Goal: Task Accomplishment & Management: Manage account settings

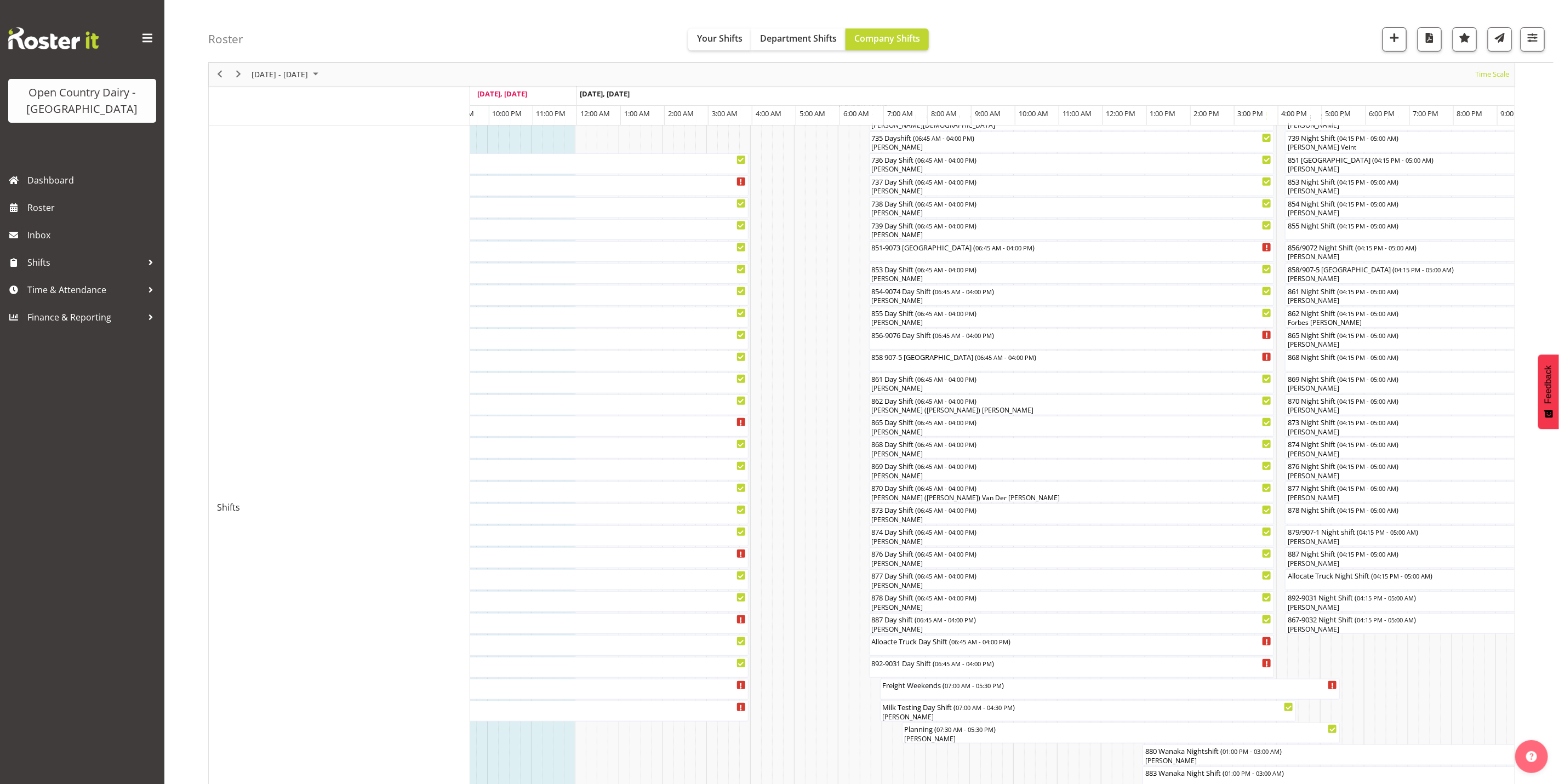
scroll to position [247, 0]
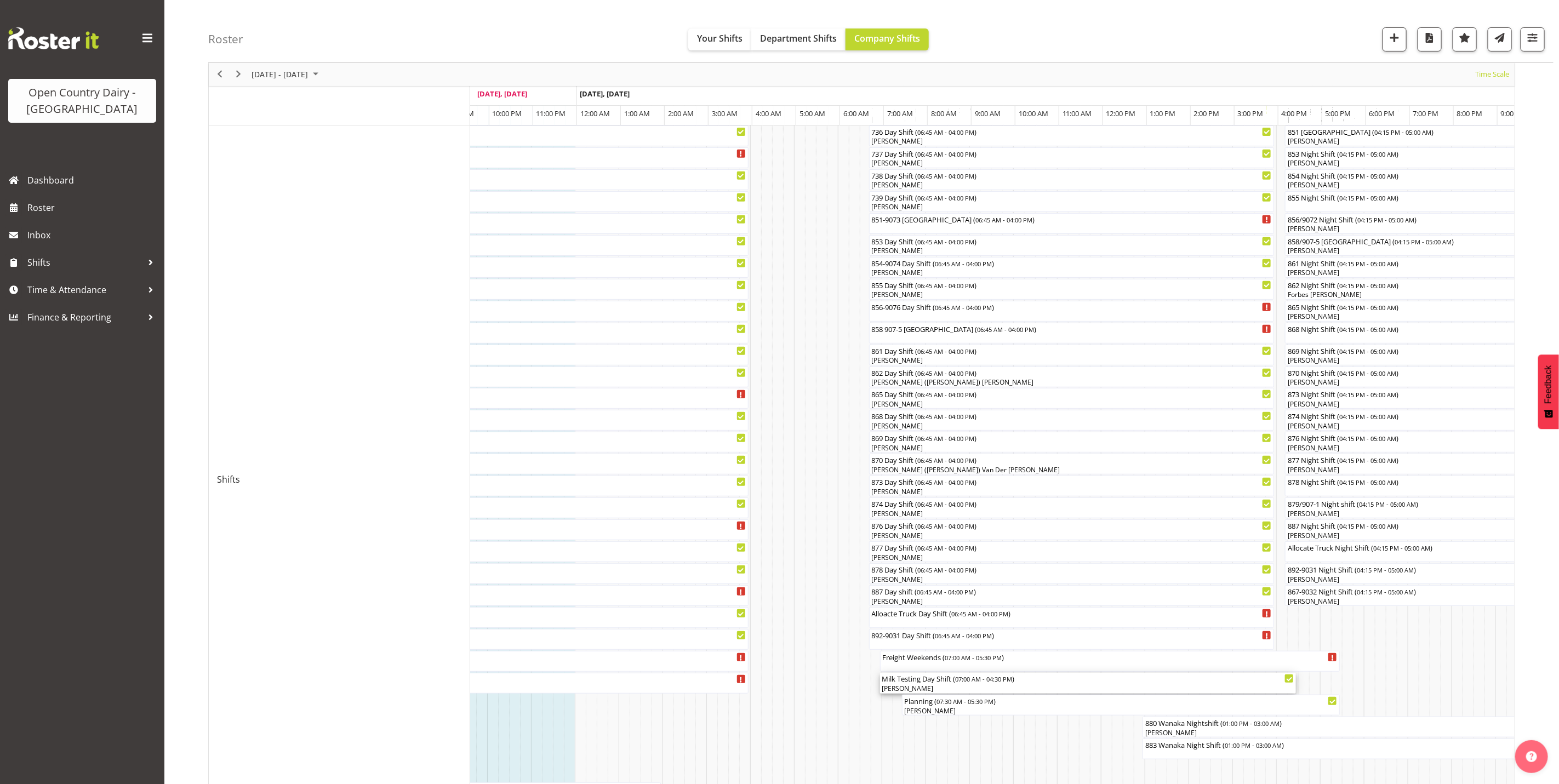
click at [911, 687] on div "[PERSON_NAME]" at bounding box center [1088, 689] width 412 height 10
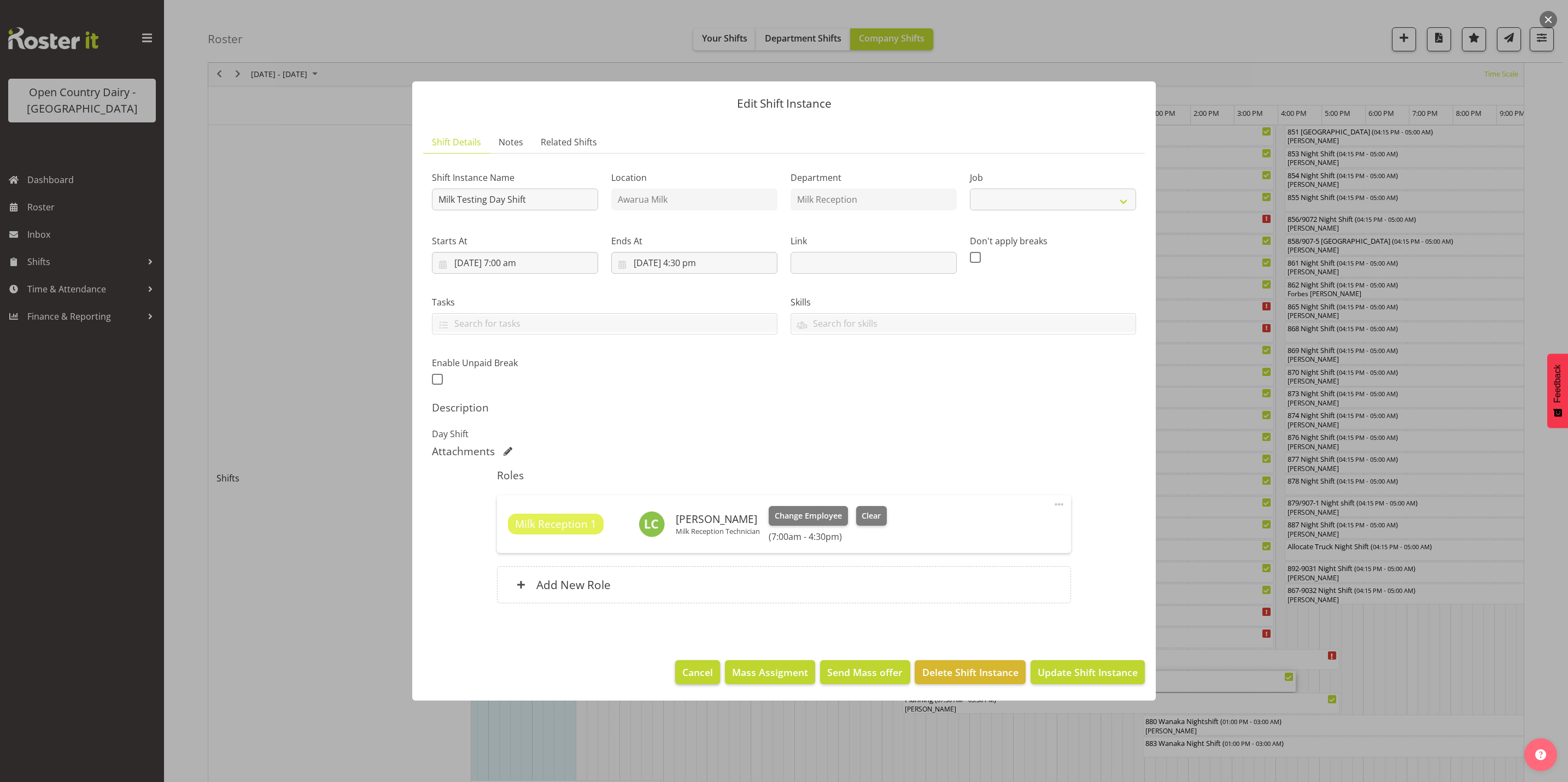
select select "10660"
click at [704, 673] on span "Cancel" at bounding box center [697, 672] width 31 height 14
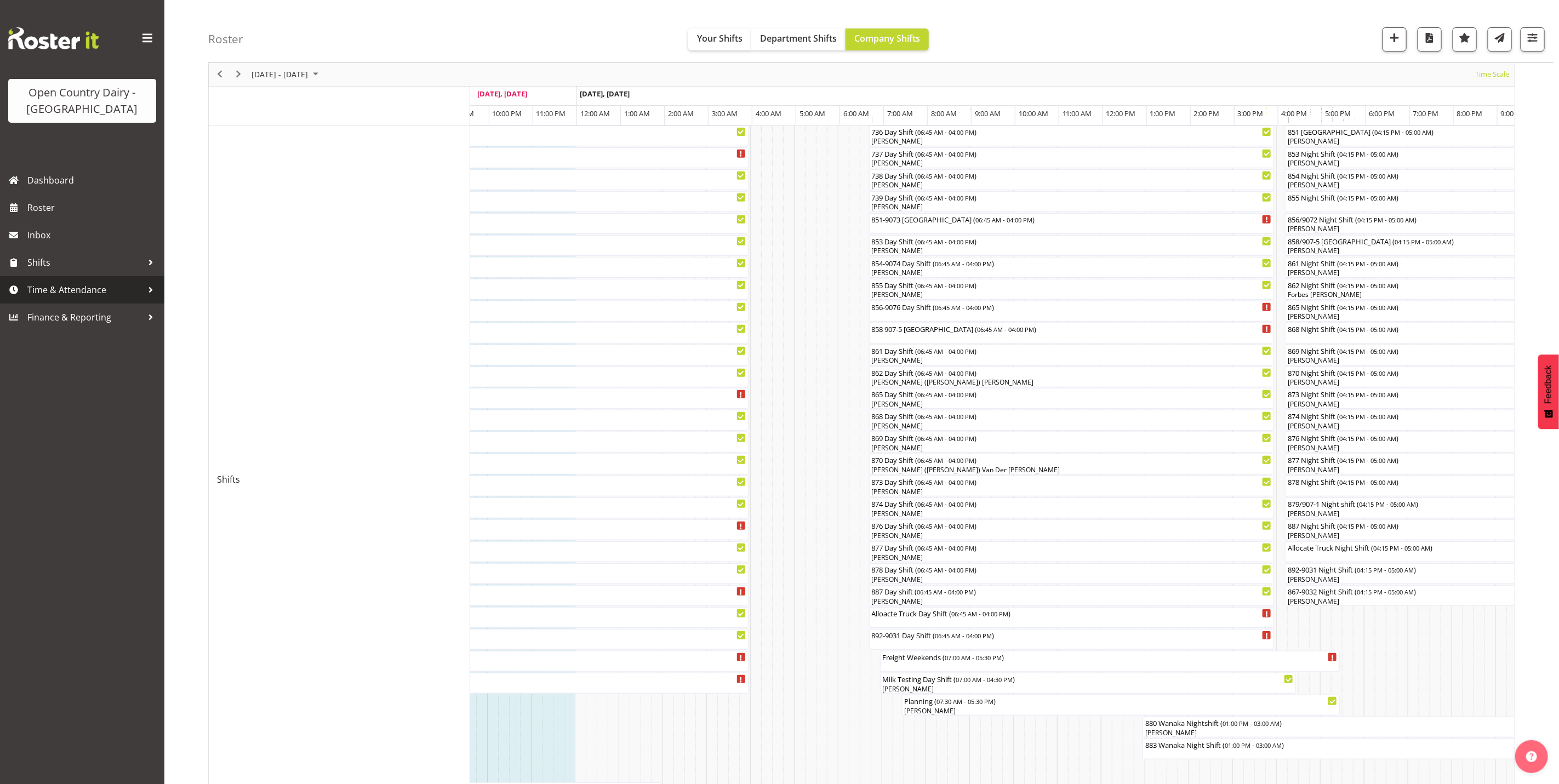
click at [49, 290] on span "Time & Attendance" at bounding box center [85, 290] width 115 height 16
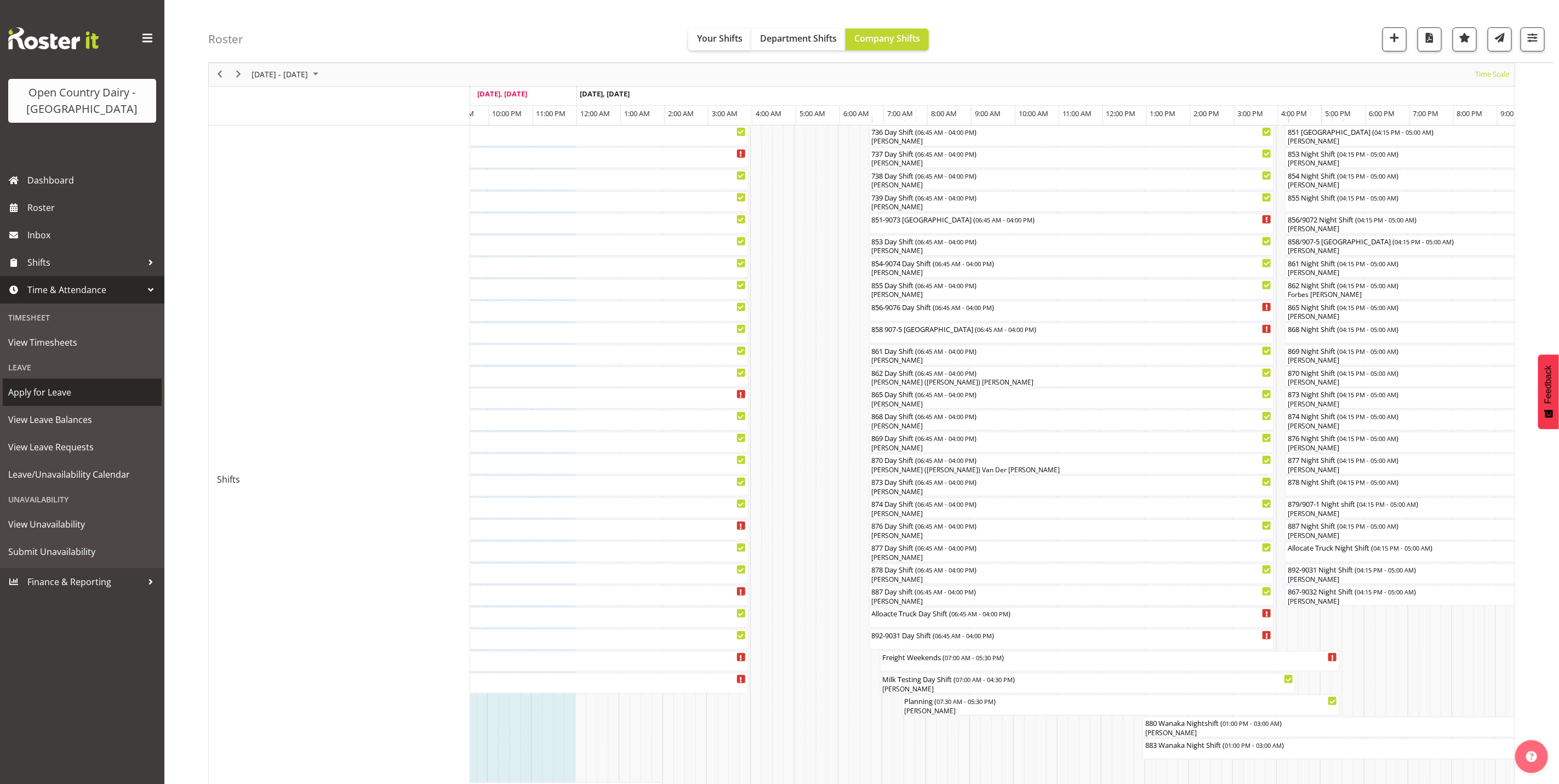
click at [33, 392] on span "Apply for Leave" at bounding box center [83, 392] width 148 height 16
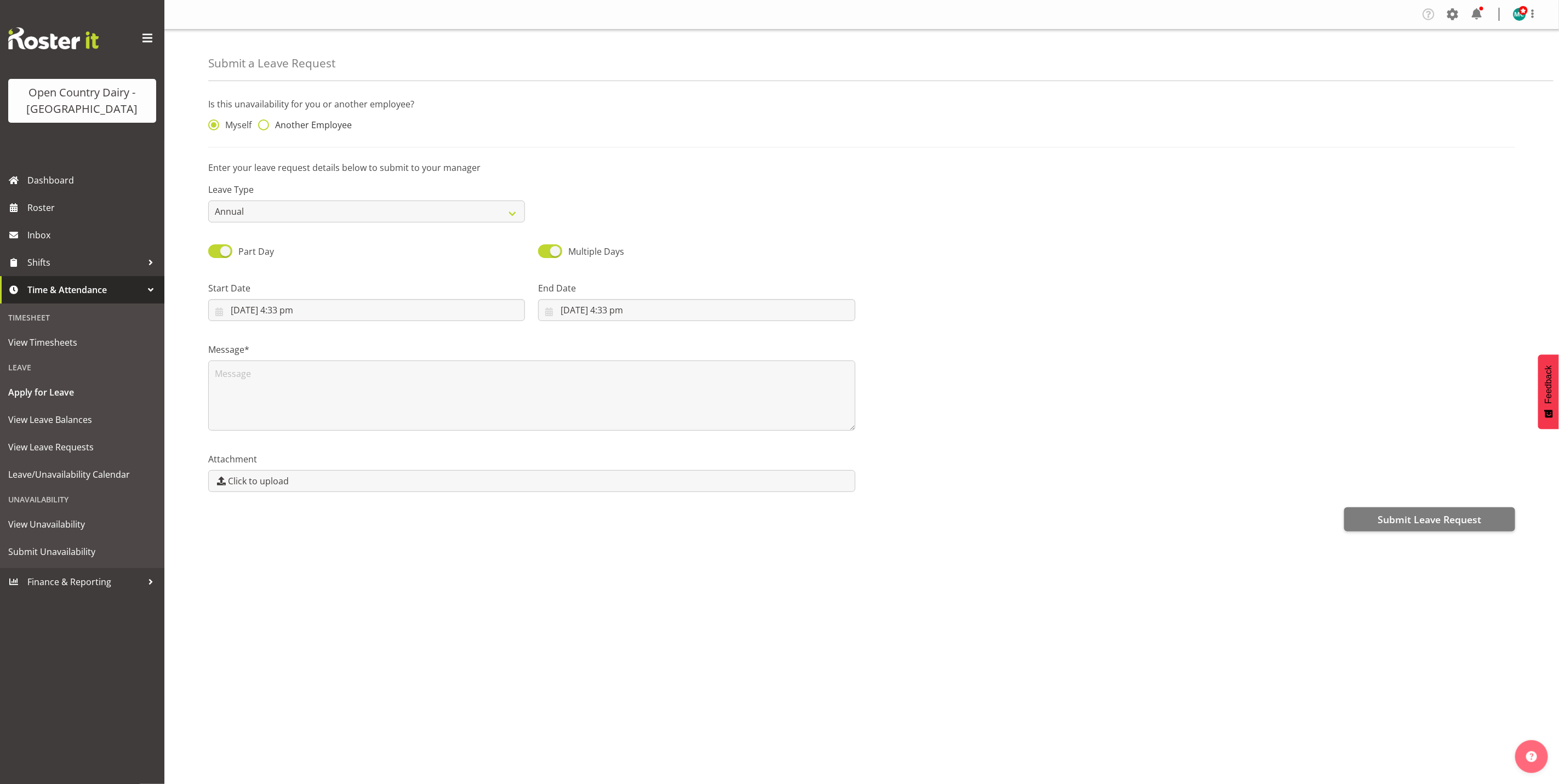
click at [270, 125] on span "Another Employee" at bounding box center [310, 125] width 83 height 11
click at [265, 125] on input "Another Employee" at bounding box center [262, 125] width 7 height 7
radio input "true"
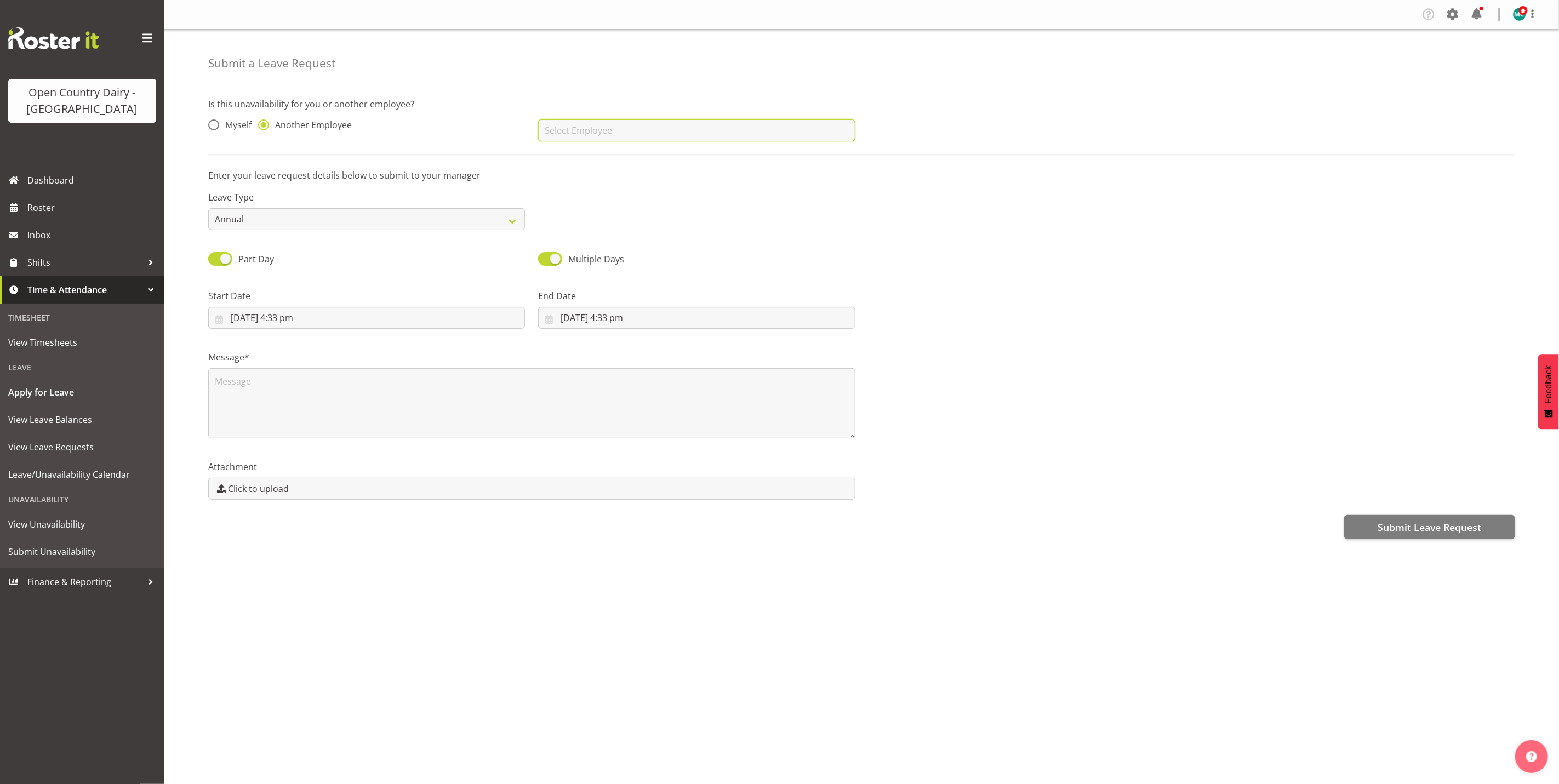
click at [673, 133] on input "text" at bounding box center [696, 130] width 317 height 22
click at [652, 161] on link "[PERSON_NAME]" at bounding box center [696, 158] width 317 height 20
type input "[PERSON_NAME]"
click at [390, 226] on select "Annual Sick Leave Without Pay Bereavement Domestic Violence Parental Jury Servi…" at bounding box center [366, 219] width 317 height 22
select select "Sick"
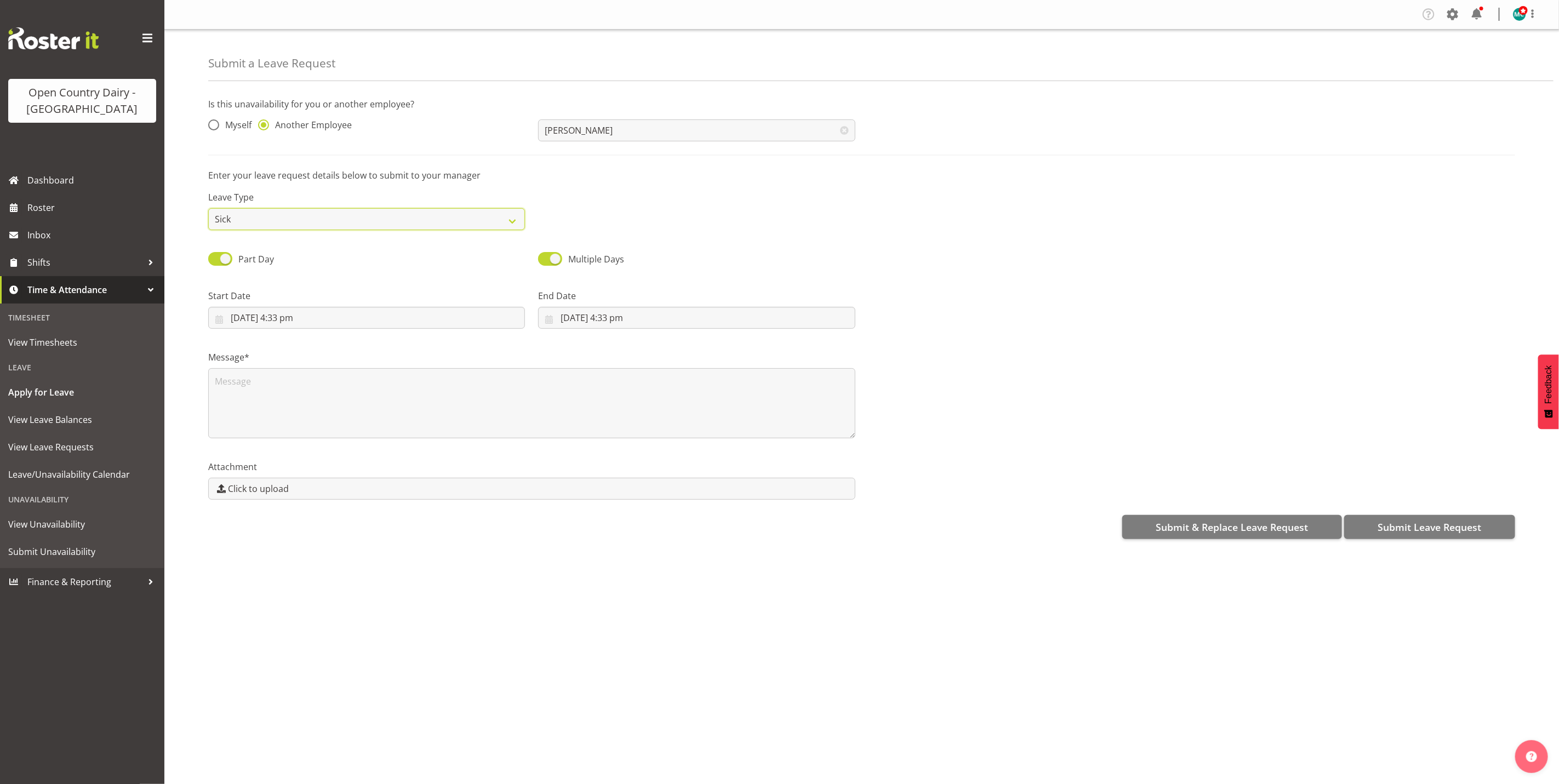
click at [208, 208] on select "Annual Sick Leave Without Pay Bereavement Domestic Violence Parental Jury Servi…" at bounding box center [366, 219] width 317 height 22
click at [268, 322] on input "26/09/2025, 4:33 pm" at bounding box center [366, 317] width 317 height 22
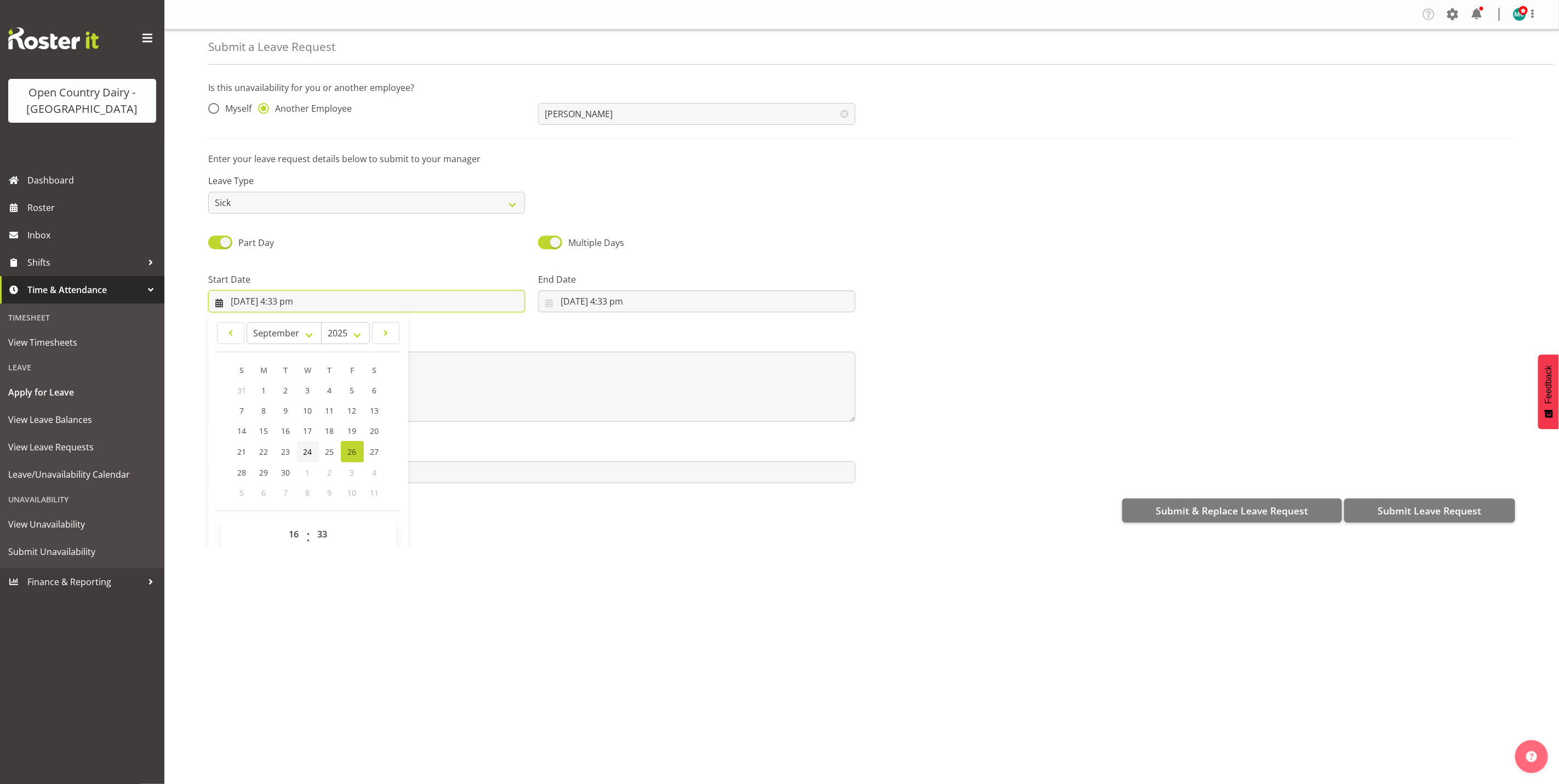
scroll to position [33, 0]
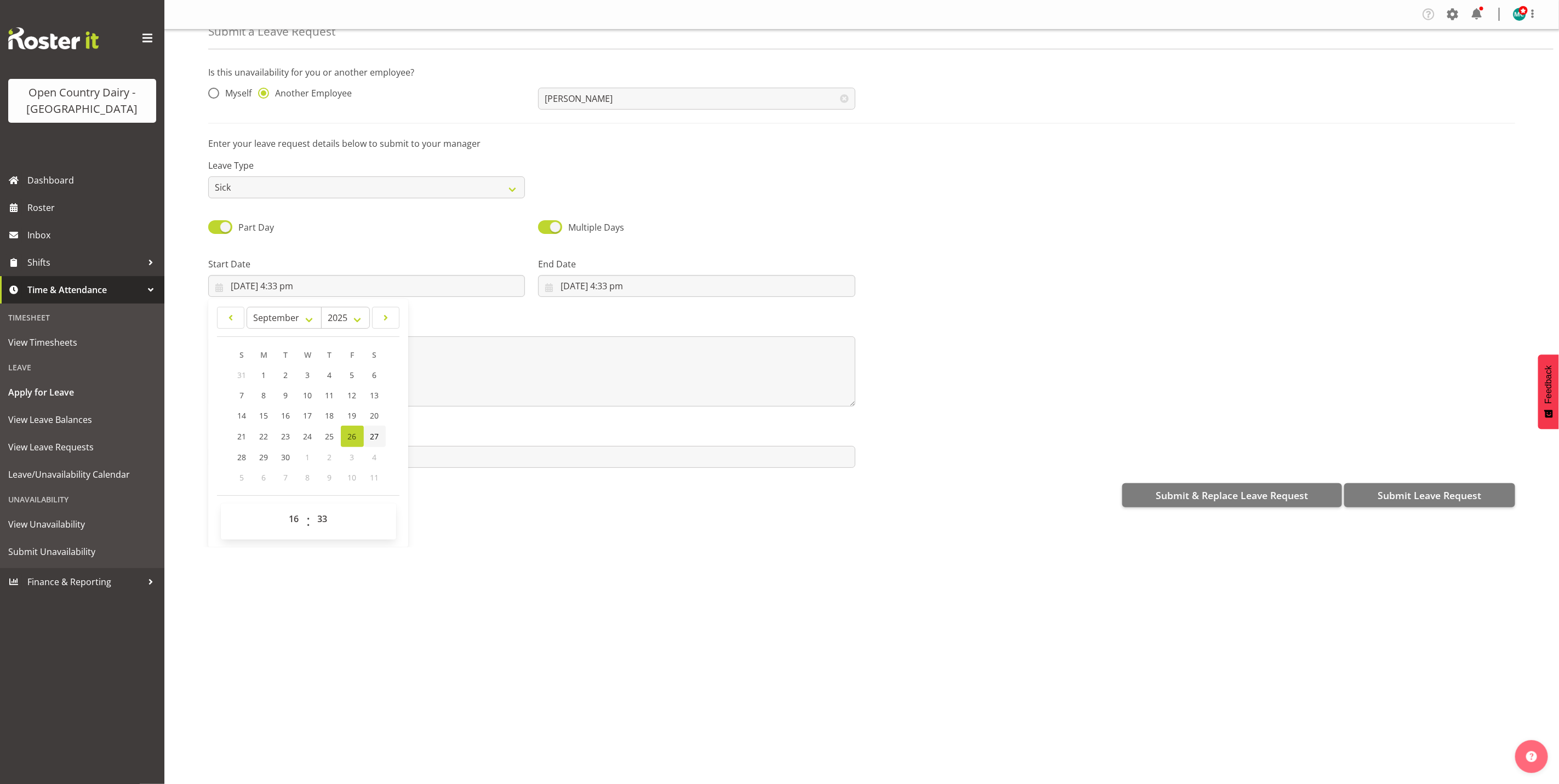
click at [376, 434] on span "27" at bounding box center [375, 436] width 9 height 11
type input "27/09/2025, 4:33 pm"
click at [293, 520] on select "00 01 02 03 04 05 06 07 08 09 10 11 12 13 14 15 16 17 18 19 20 21 22 23" at bounding box center [295, 519] width 25 height 22
select select "17"
click at [283, 508] on select "00 01 02 03 04 05 06 07 08 09 10 11 12 13 14 15 16 17 18 19 20 21 22 23" at bounding box center [295, 519] width 25 height 22
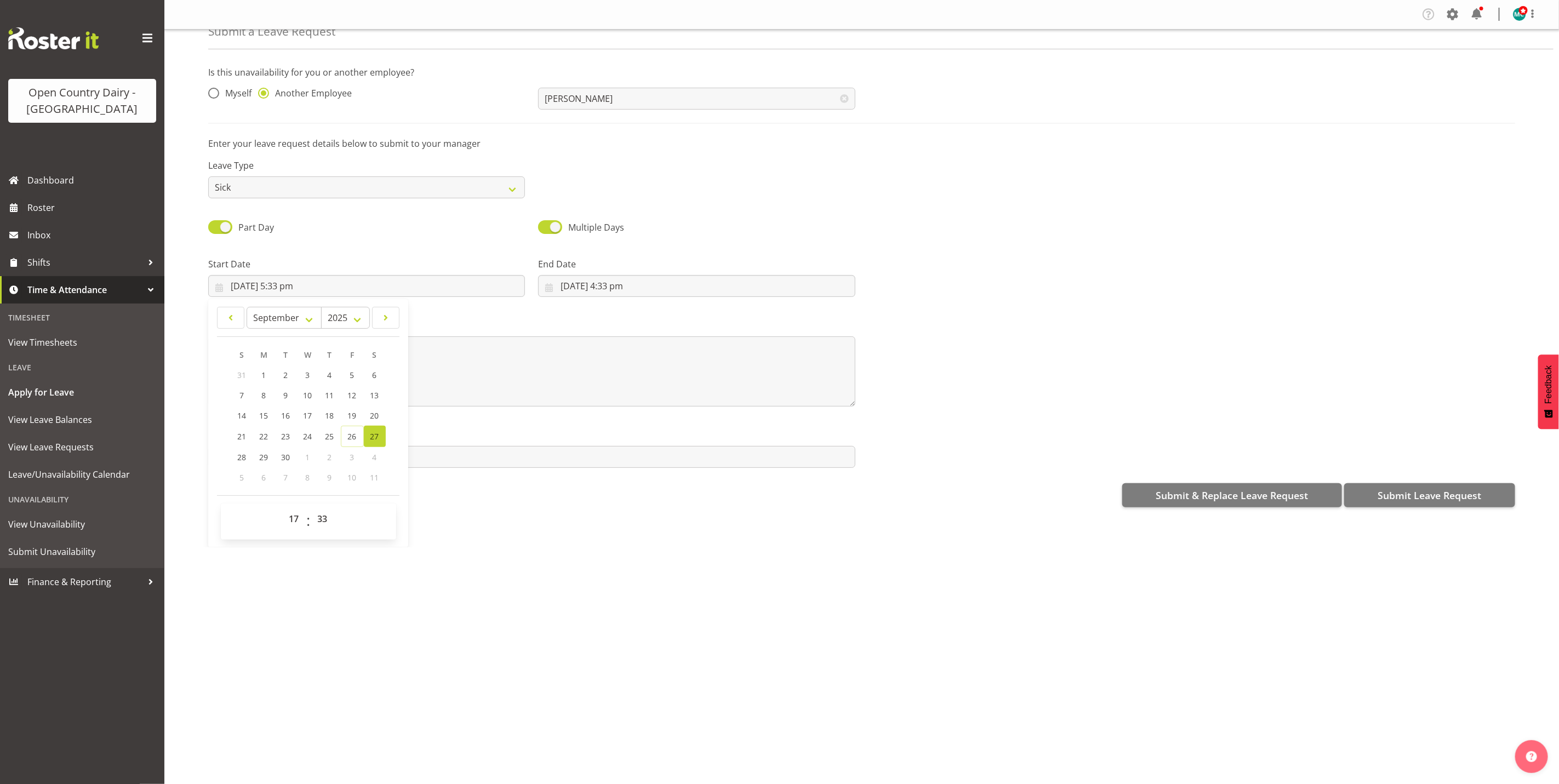
click at [376, 435] on span "27" at bounding box center [375, 436] width 9 height 11
type input "27/09/2025, 12:00 am"
select select "0"
click at [295, 283] on input "27/09/2025, 12:00 am" at bounding box center [366, 286] width 317 height 22
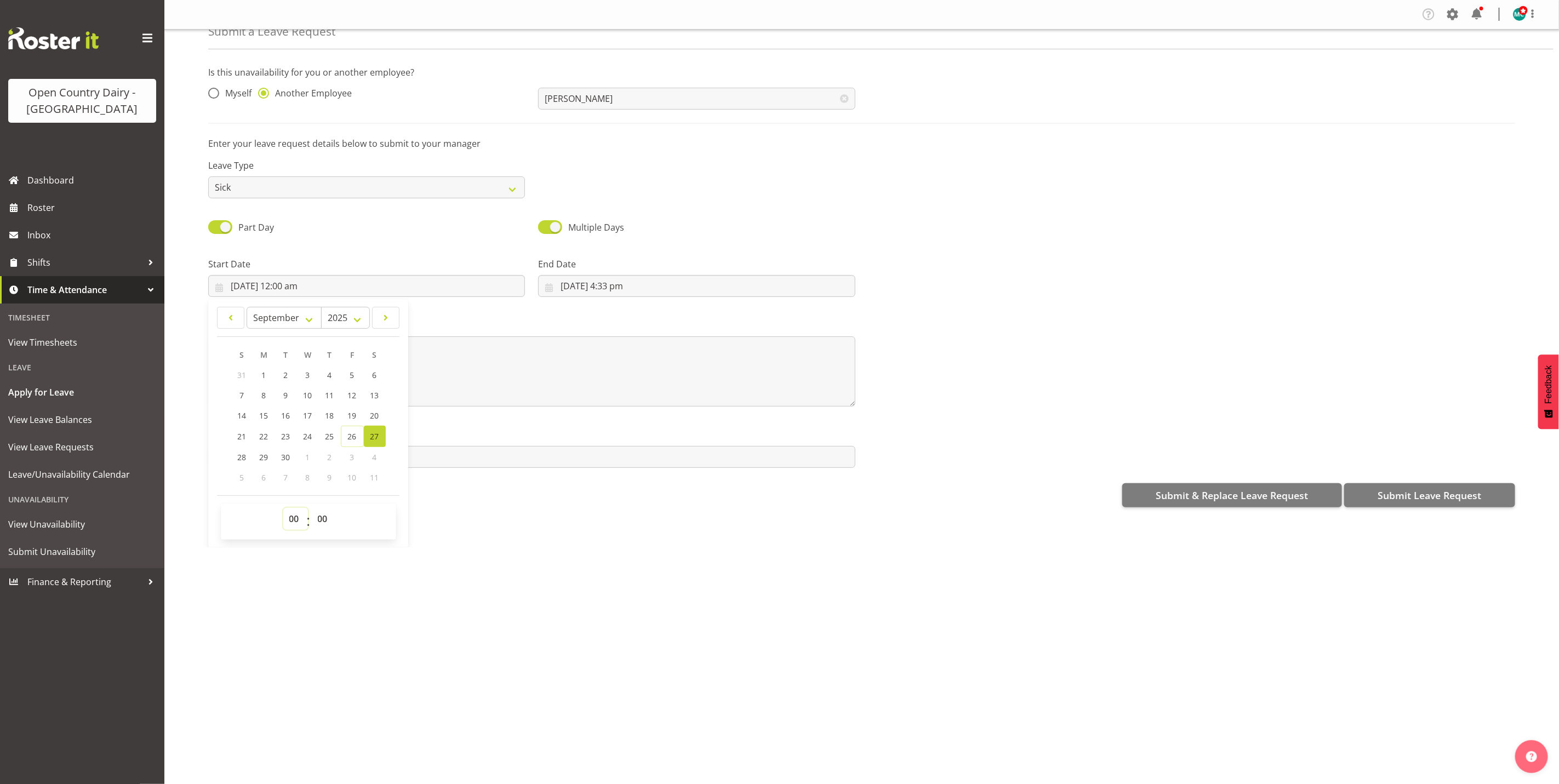
click at [296, 523] on select "00 01 02 03 04 05 06 07 08 09 10 11 12 13 14 15 16 17 18 19 20 21 22 23" at bounding box center [295, 519] width 25 height 22
select select "5"
click at [283, 508] on select "00 01 02 03 04 05 06 07 08 09 10 11 12 13 14 15 16 17 18 19 20 21 22 23" at bounding box center [295, 519] width 25 height 22
type input "27/09/2025, 5:00 am"
click at [566, 536] on div "Submit a Leave Request Is this unavailability for you or another employee? Myse…" at bounding box center [862, 289] width 1395 height 518
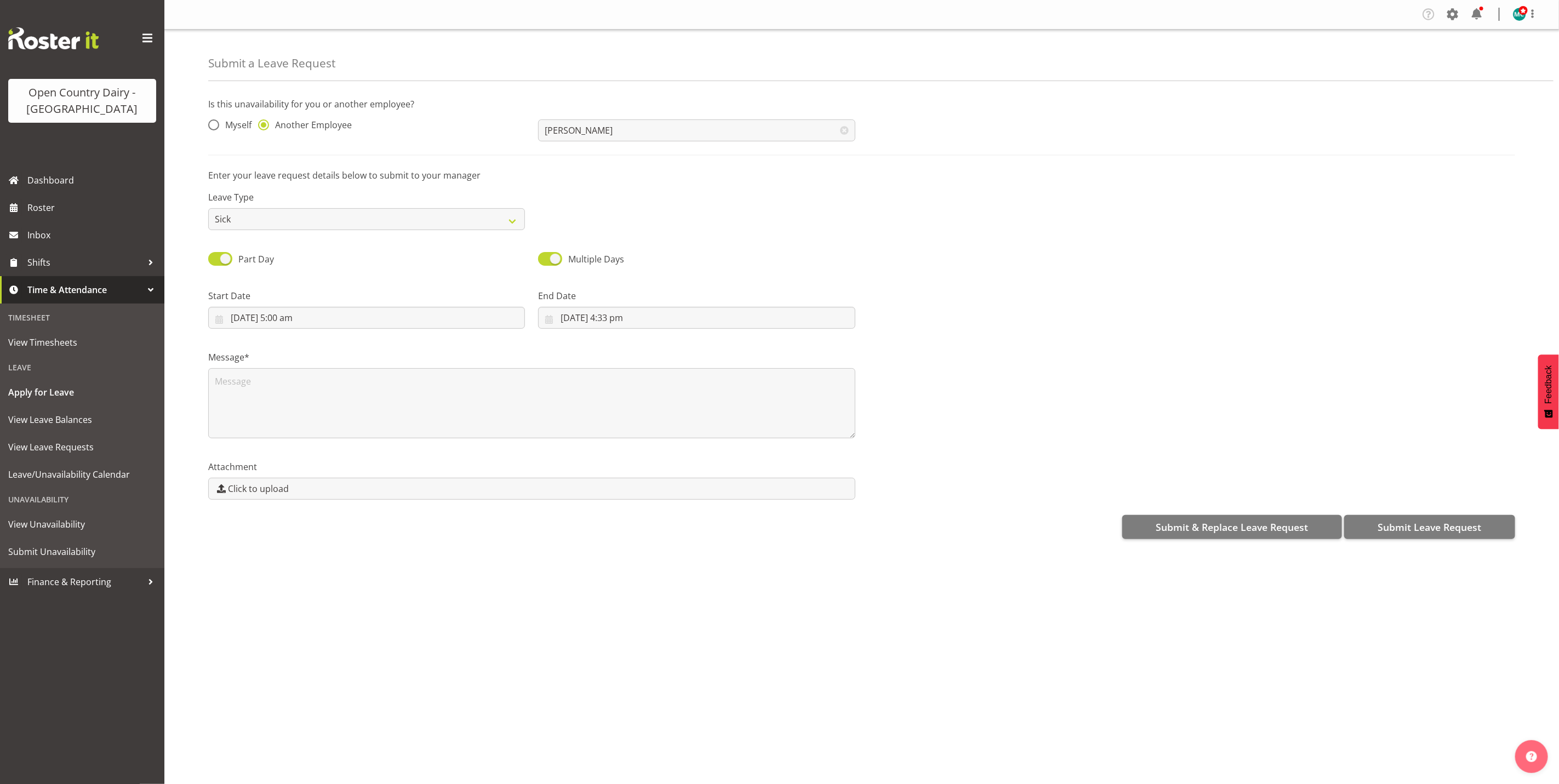
scroll to position [0, 0]
click at [623, 317] on input "26/09/2025, 4:33 pm" at bounding box center [696, 317] width 317 height 22
click at [573, 489] on span "28" at bounding box center [572, 489] width 9 height 11
type input "28/09/2025, 4:33 pm"
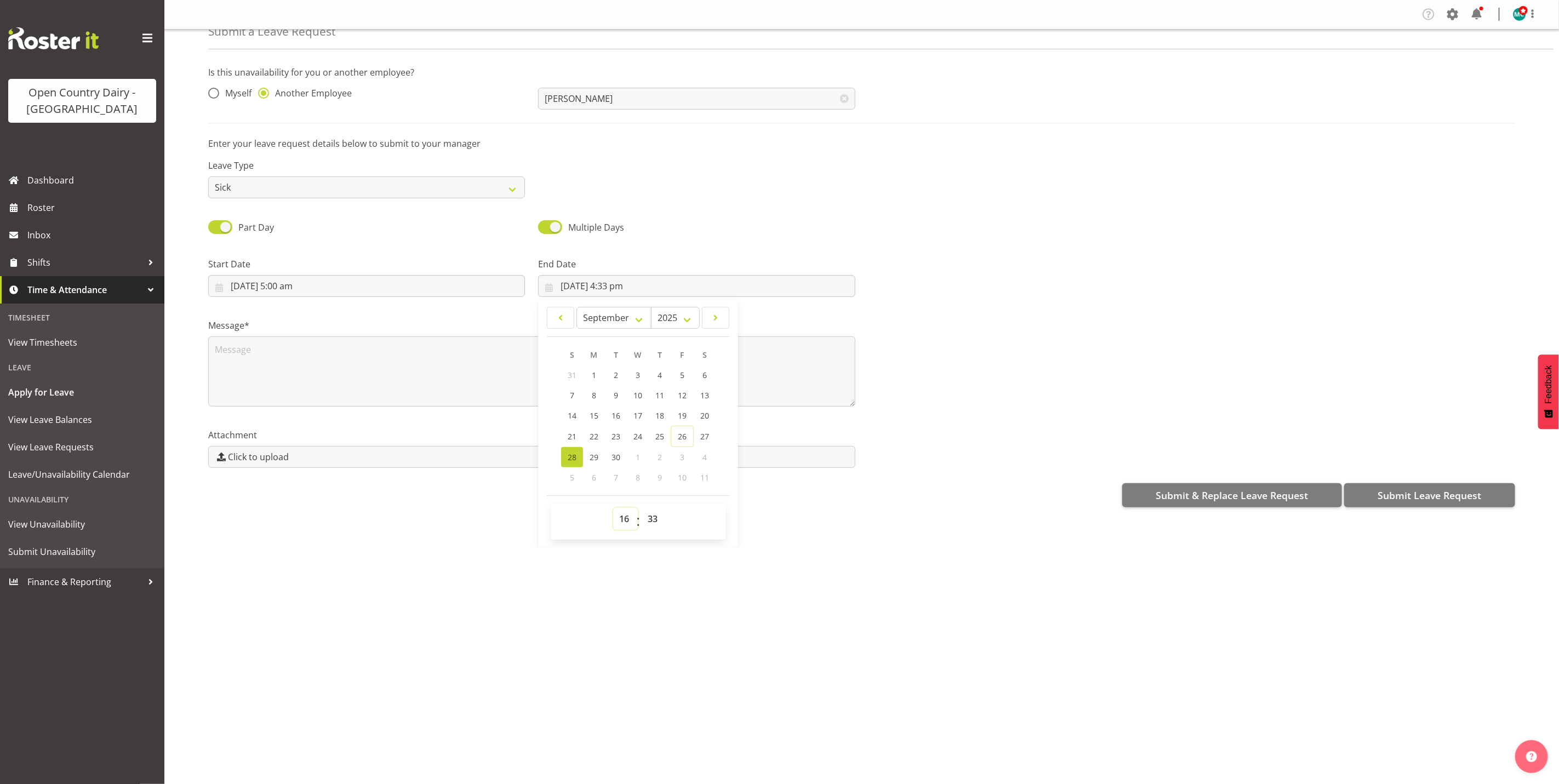
click at [622, 525] on select "00 01 02 03 04 05 06 07 08 09 10 11 12 13 14 15 16 17 18 19 20 21 22 23" at bounding box center [625, 519] width 25 height 22
select select "19"
click at [613, 508] on select "00 01 02 03 04 05 06 07 08 09 10 11 12 13 14 15 16 17 18 19 20 21 22 23" at bounding box center [625, 519] width 25 height 22
type input "28/09/2025, 7:33 pm"
click at [651, 519] on select "00 01 02 03 04 05 06 07 08 09 10 11 12 13 14 15 16 17 18 19 20 21 22 23 24 25 2…" at bounding box center [654, 519] width 25 height 22
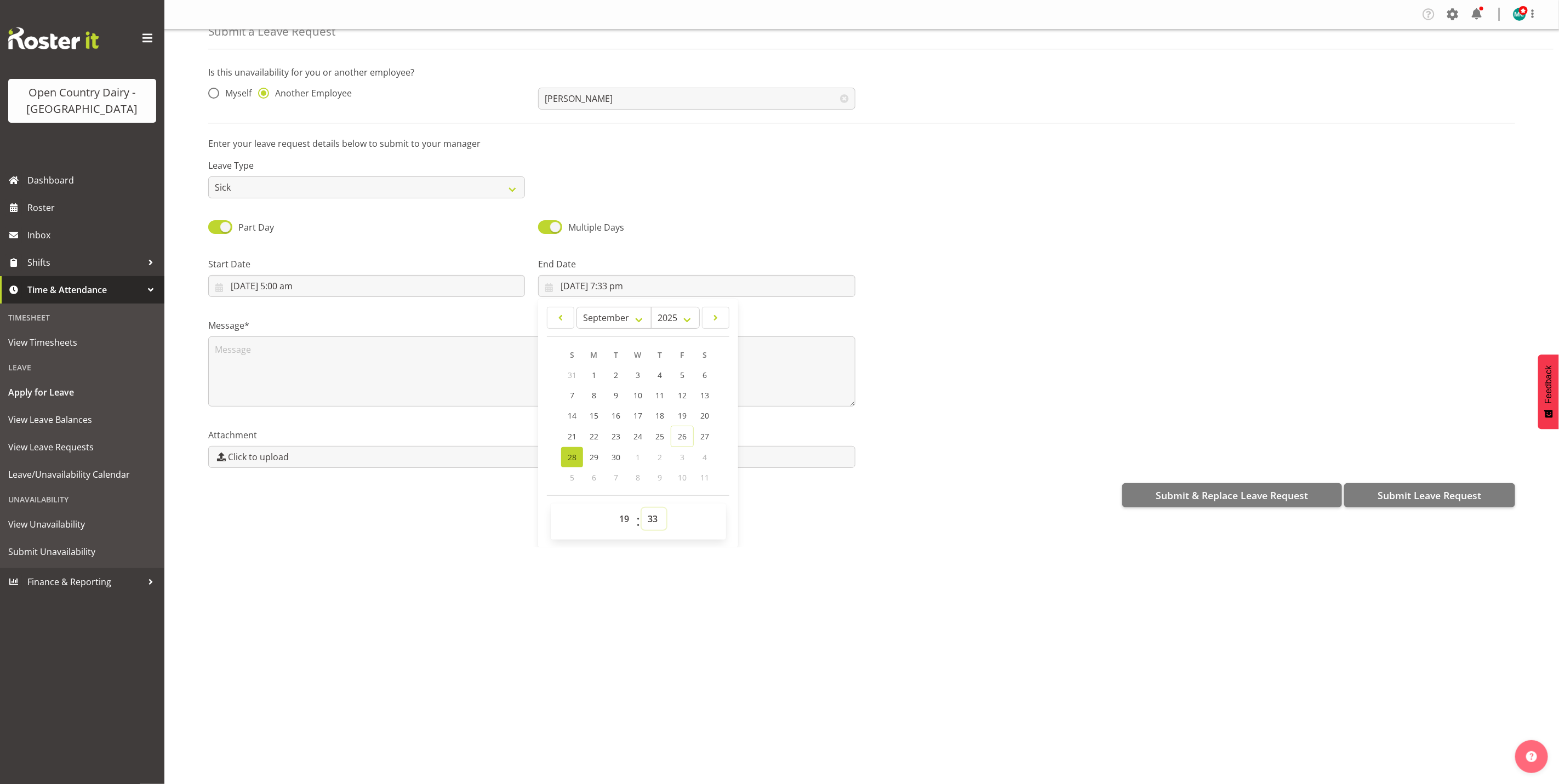
select select "0"
click at [642, 508] on select "00 01 02 03 04 05 06 07 08 09 10 11 12 13 14 15 16 17 18 19 20 21 22 23 24 25 2…" at bounding box center [654, 519] width 25 height 22
type input "28/09/2025, 7:00 pm"
click at [340, 369] on textarea at bounding box center [532, 371] width 648 height 70
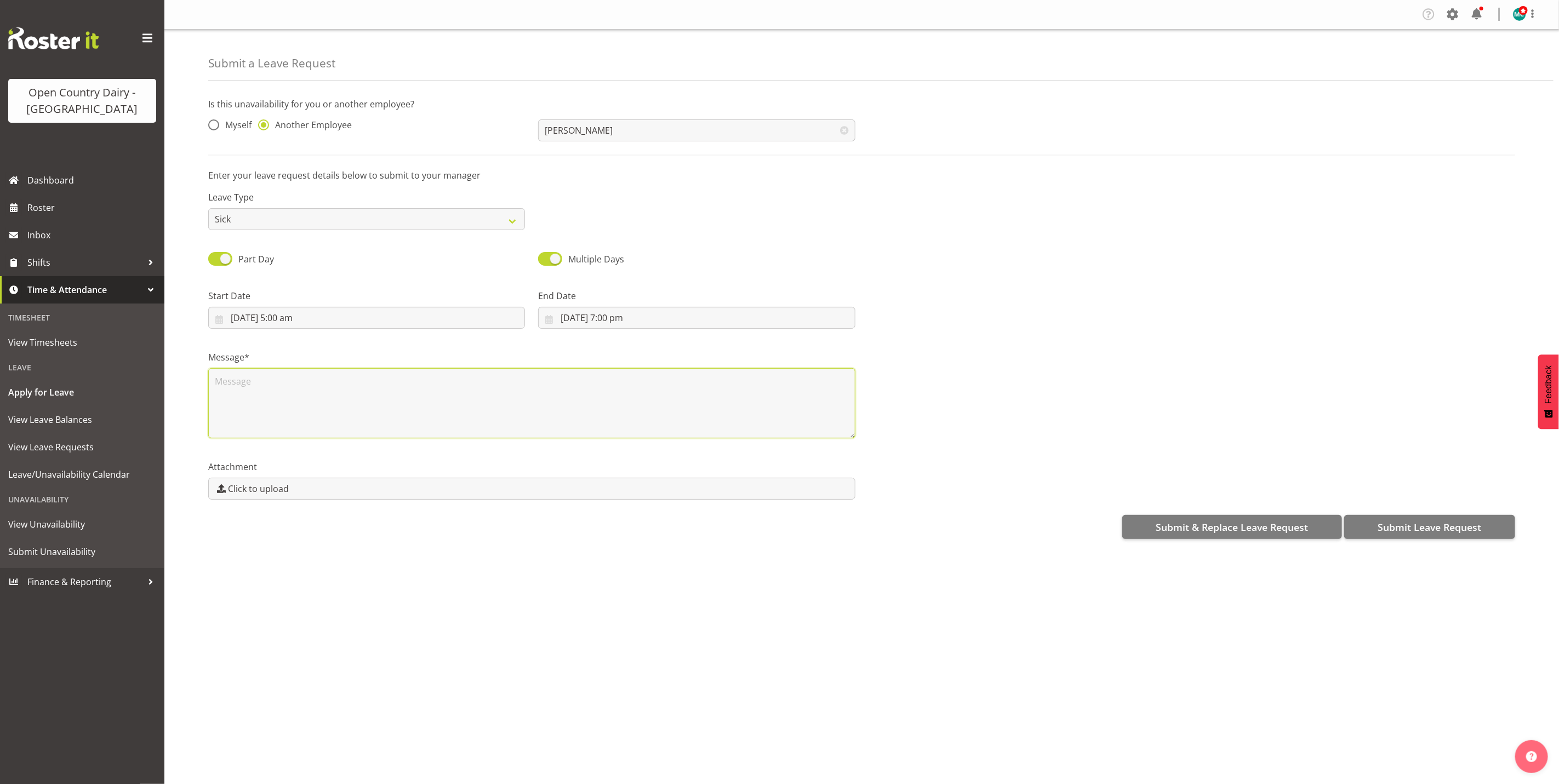
click at [291, 393] on textarea at bounding box center [532, 403] width 648 height 70
type textarea "Sick leave"
click at [1412, 528] on span "Submit Leave Request" at bounding box center [1429, 527] width 104 height 14
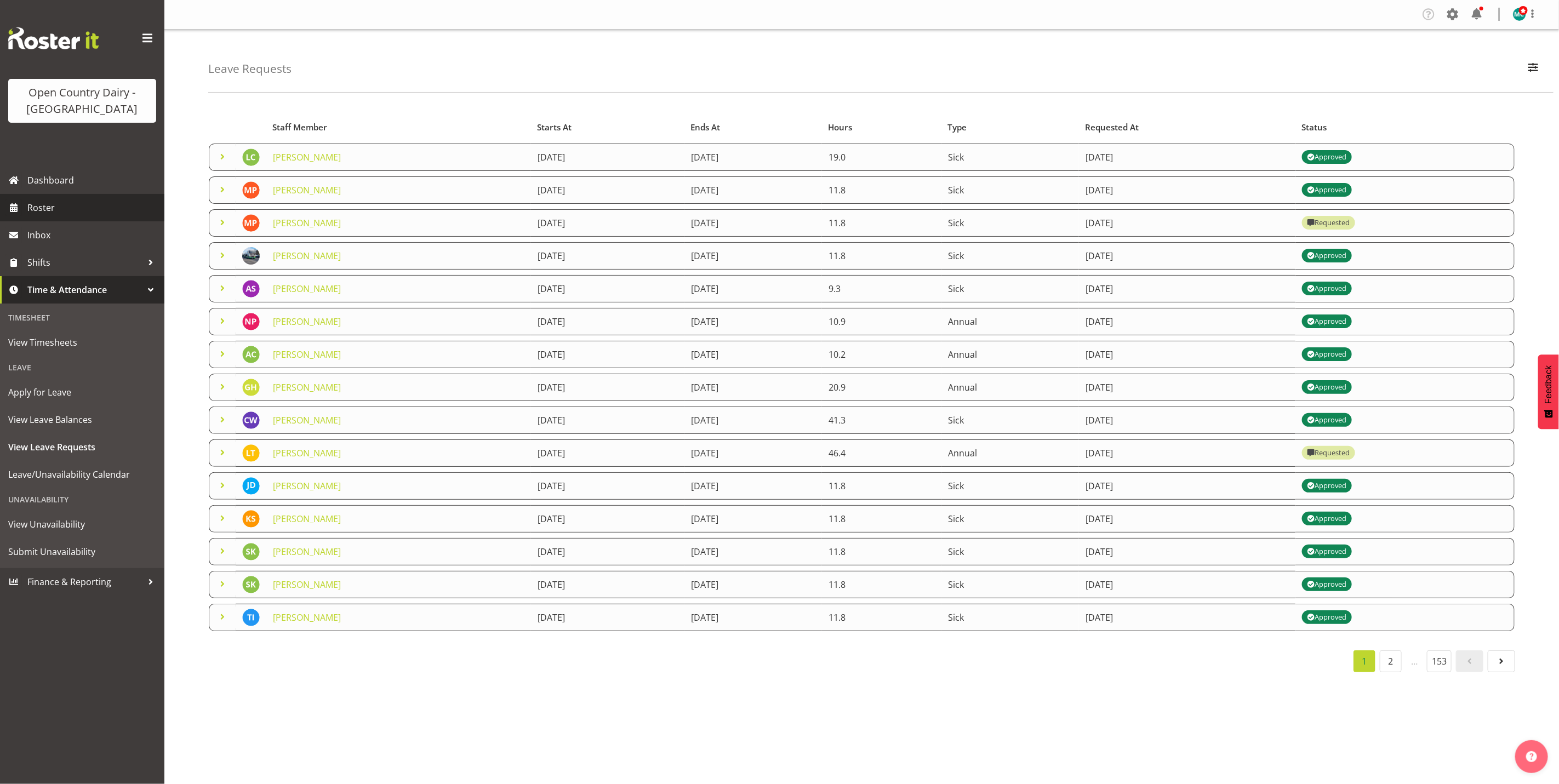
click at [41, 208] on span "Roster" at bounding box center [93, 207] width 132 height 16
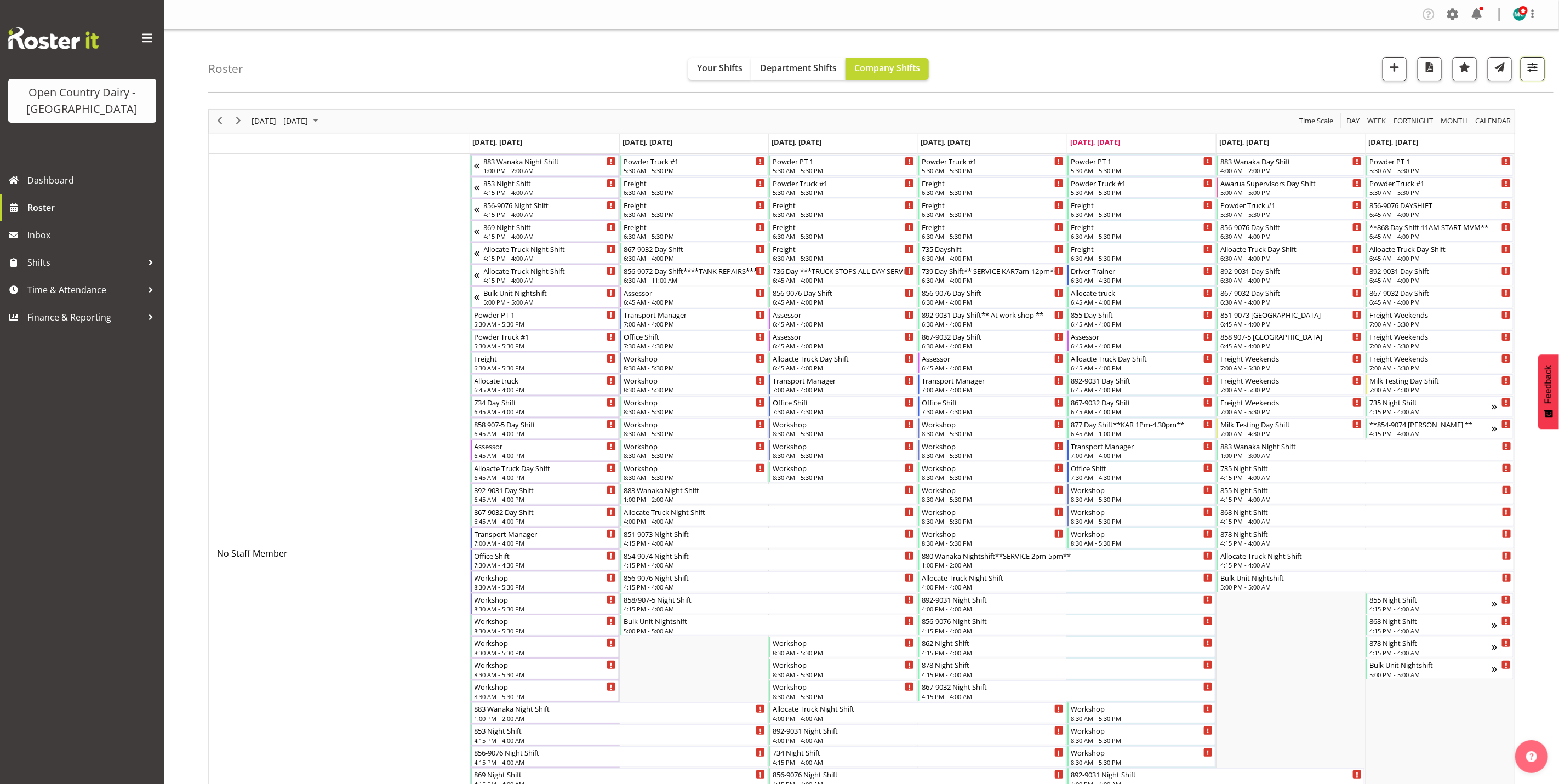
click at [1536, 74] on span "button" at bounding box center [1533, 68] width 14 height 14
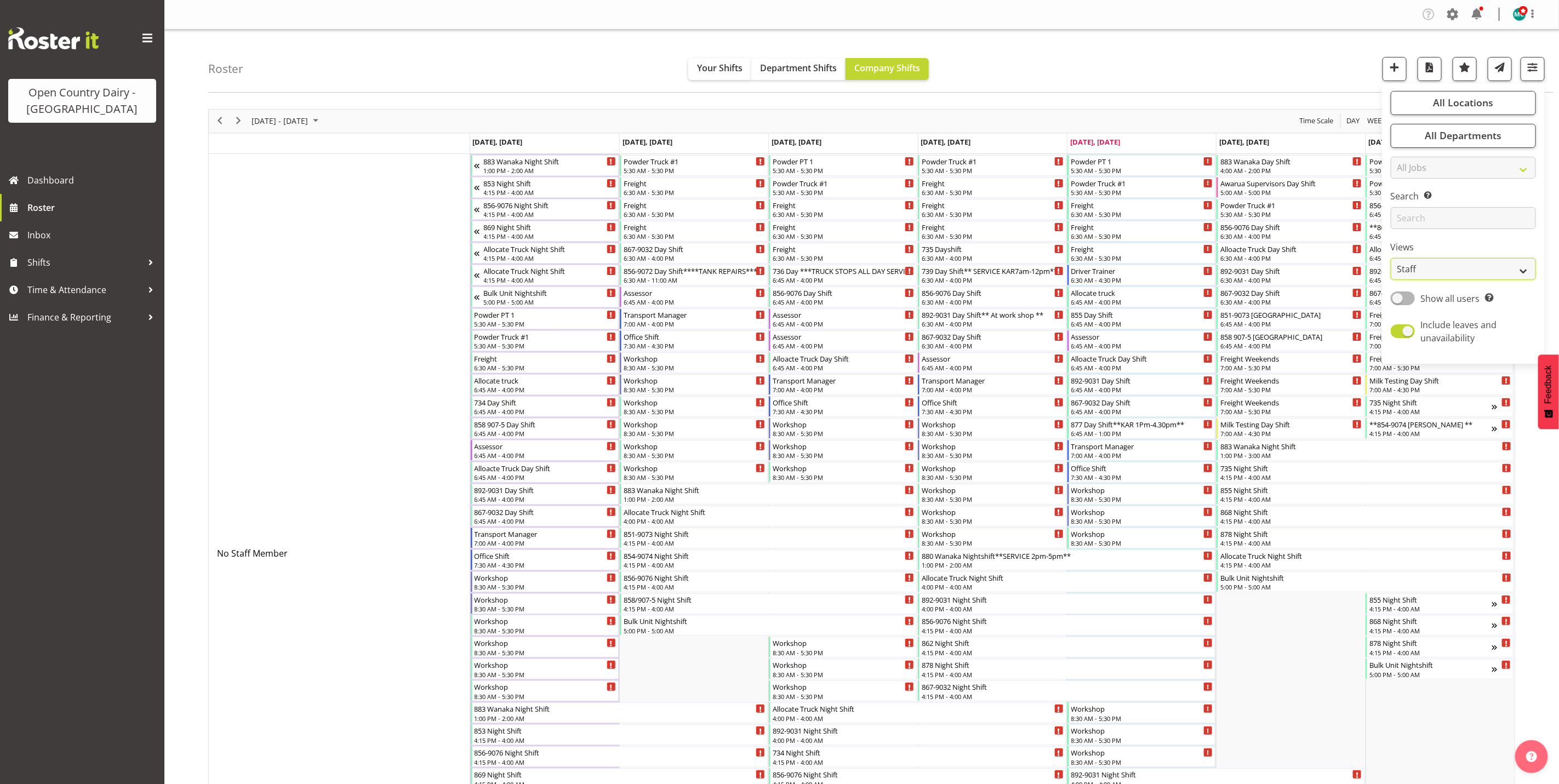
click at [1437, 275] on select "Staff Role Shift - Horizontal Shift - Vertical Staff - Location" at bounding box center [1464, 269] width 145 height 22
select select "shiftH"
click at [1391, 258] on select "Staff Role Shift - Horizontal Shift - Vertical Staff - Location" at bounding box center [1464, 269] width 145 height 22
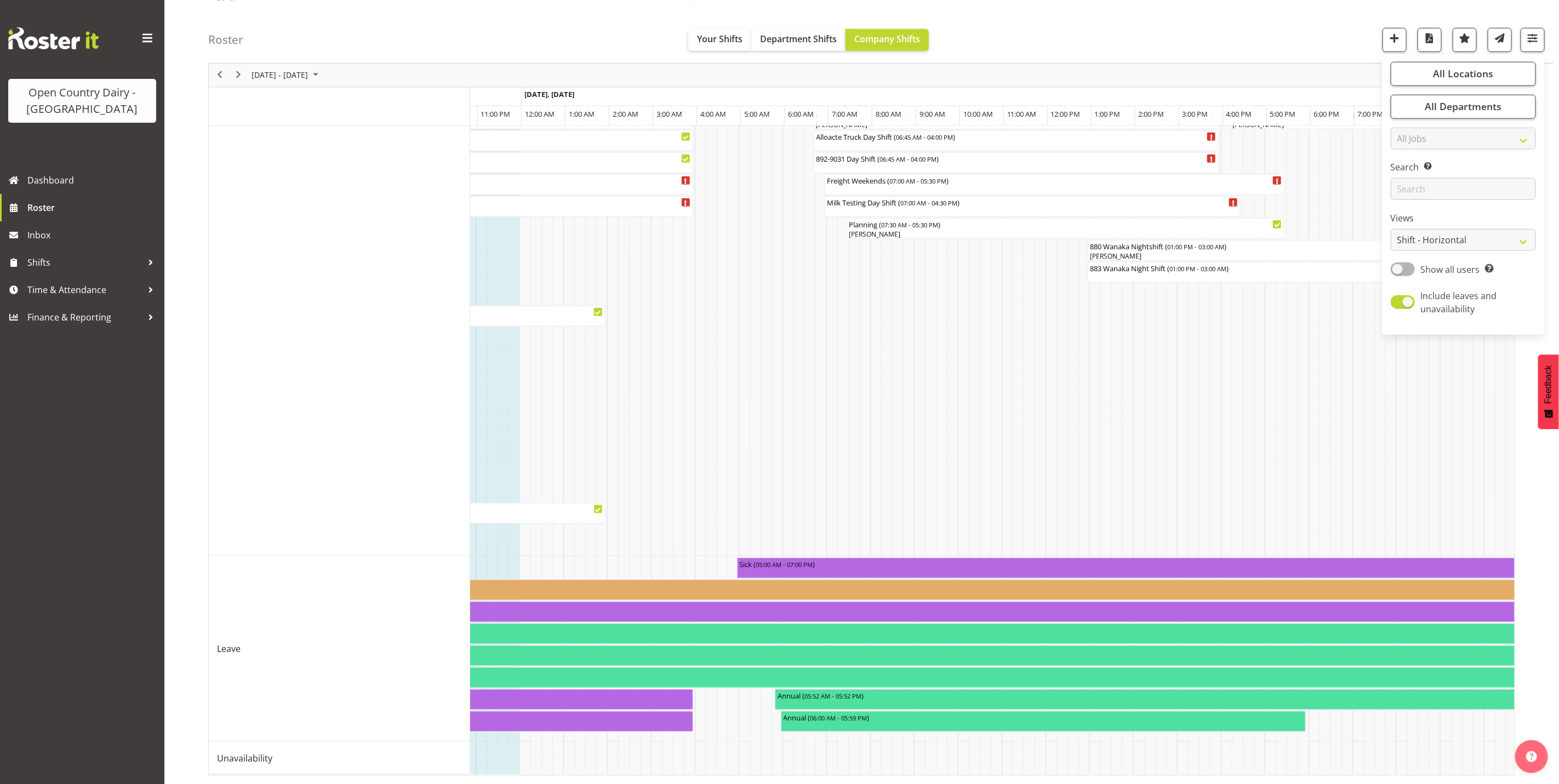
scroll to position [0, 5392]
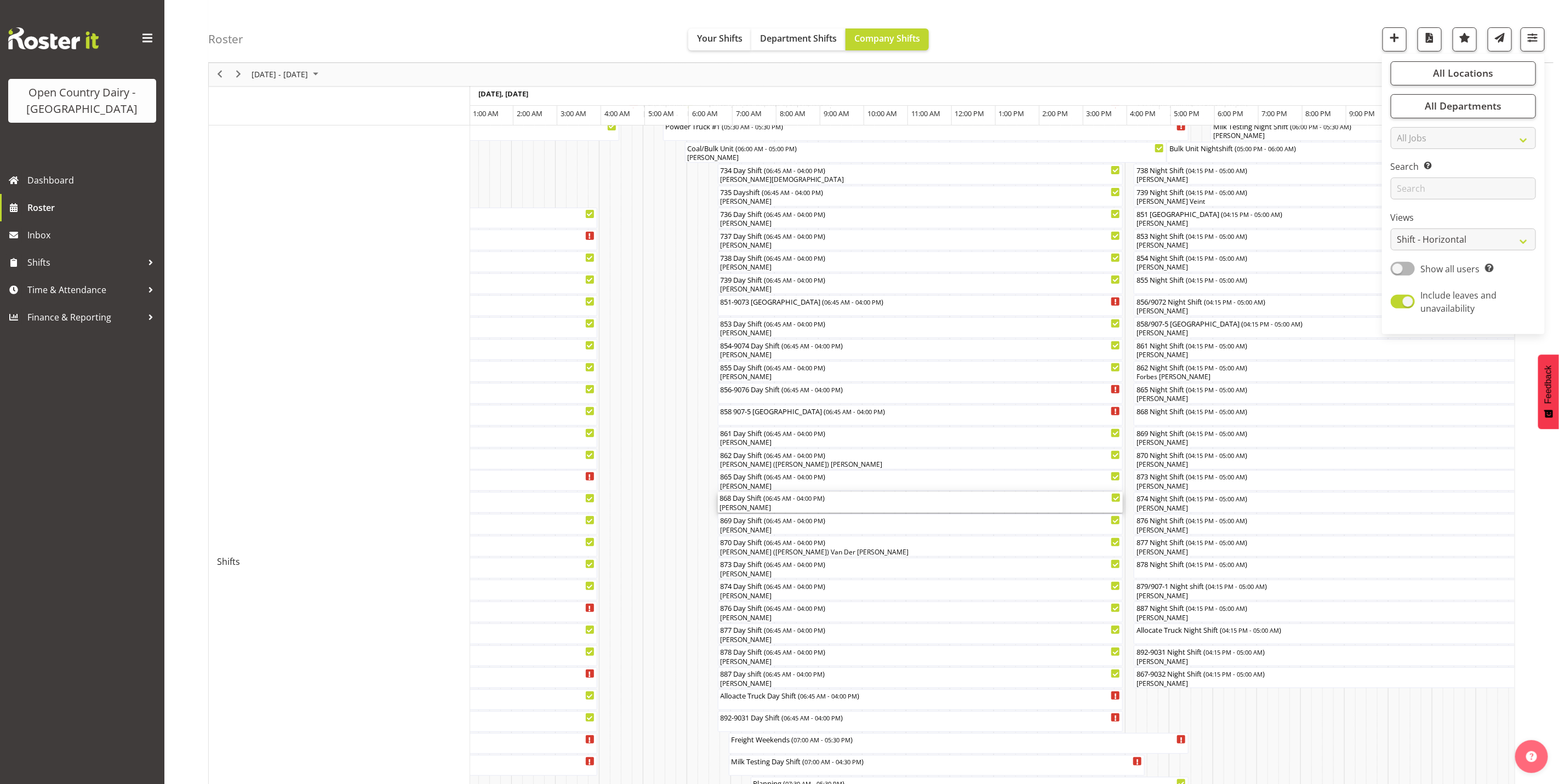
click at [740, 507] on div "[PERSON_NAME]" at bounding box center [921, 508] width 401 height 10
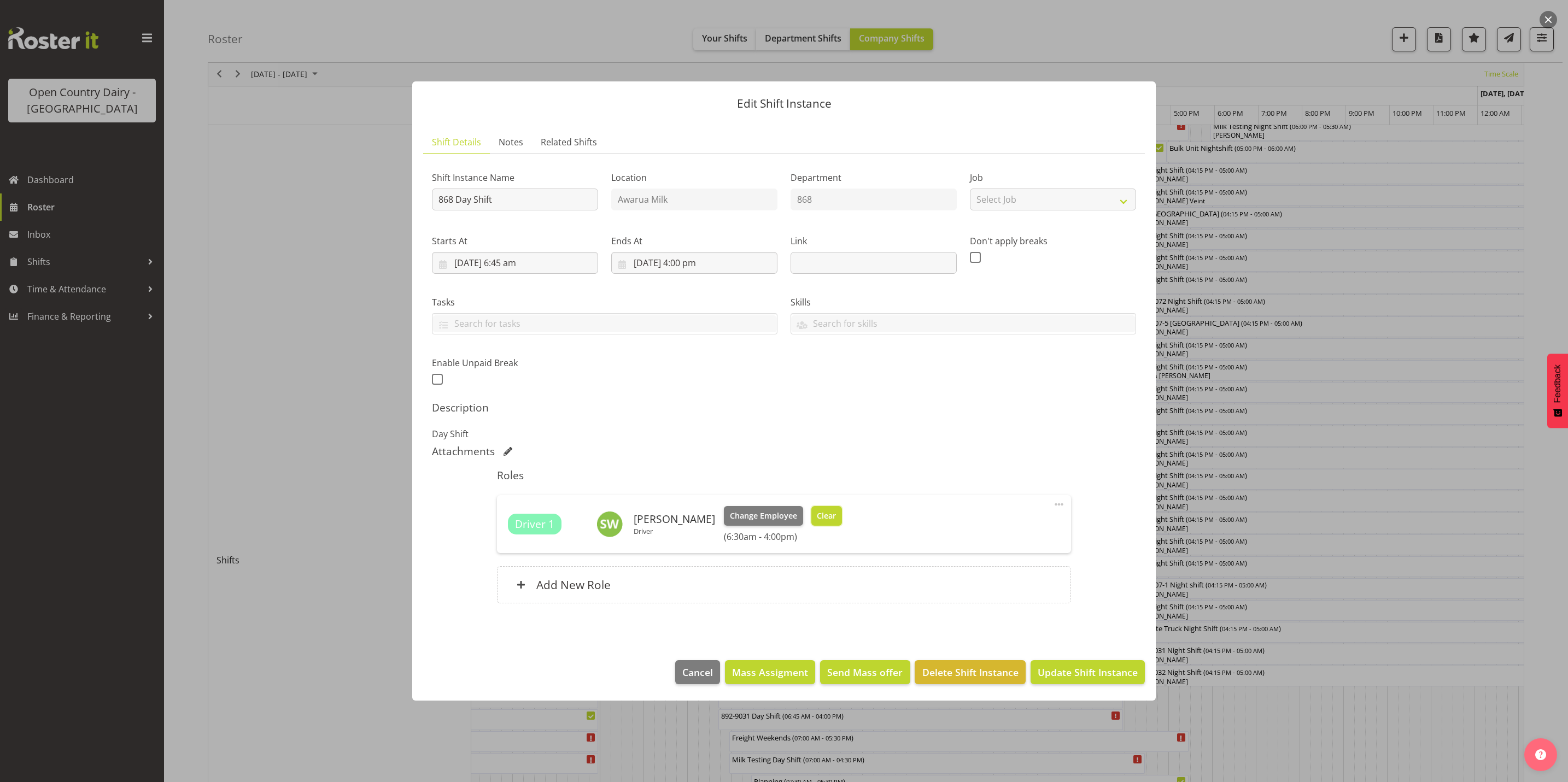
click at [817, 514] on span "Clear" at bounding box center [826, 516] width 19 height 12
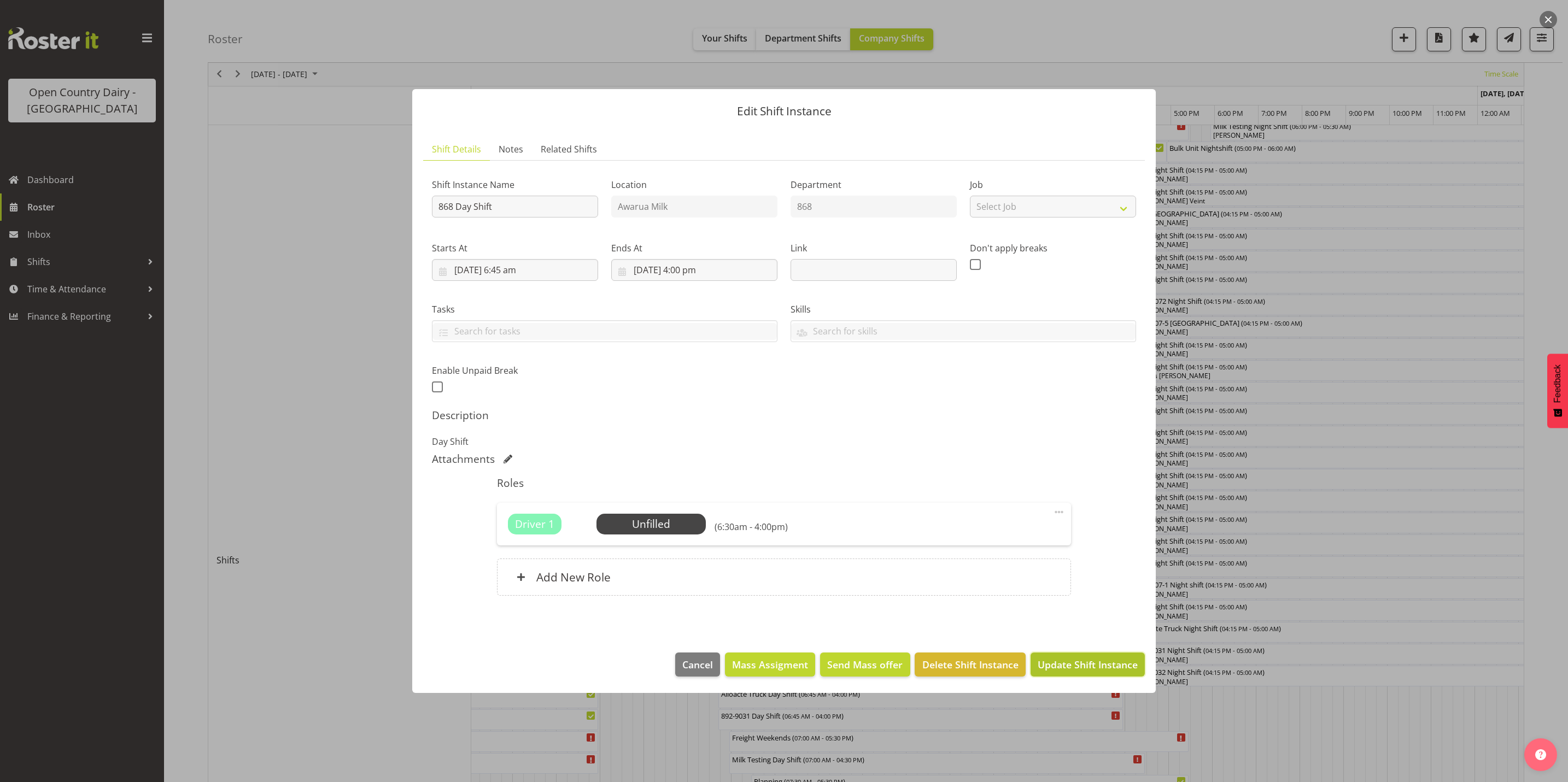
click at [1069, 664] on span "Update Shift Instance" at bounding box center [1087, 664] width 100 height 14
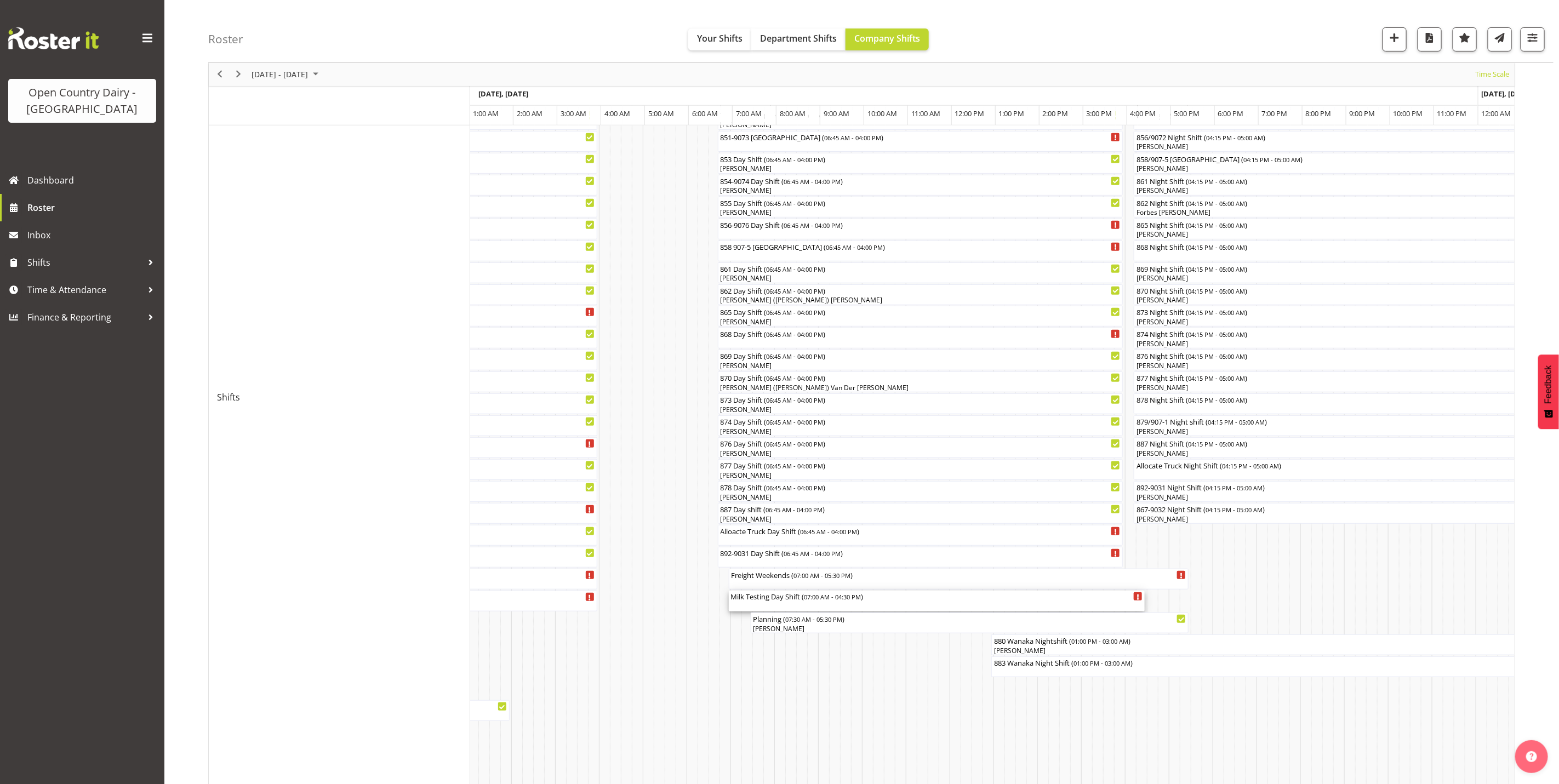
click at [786, 603] on div "Milk Testing Day Shift ( 07:00 AM - 04:30 PM )" at bounding box center [936, 600] width 412 height 21
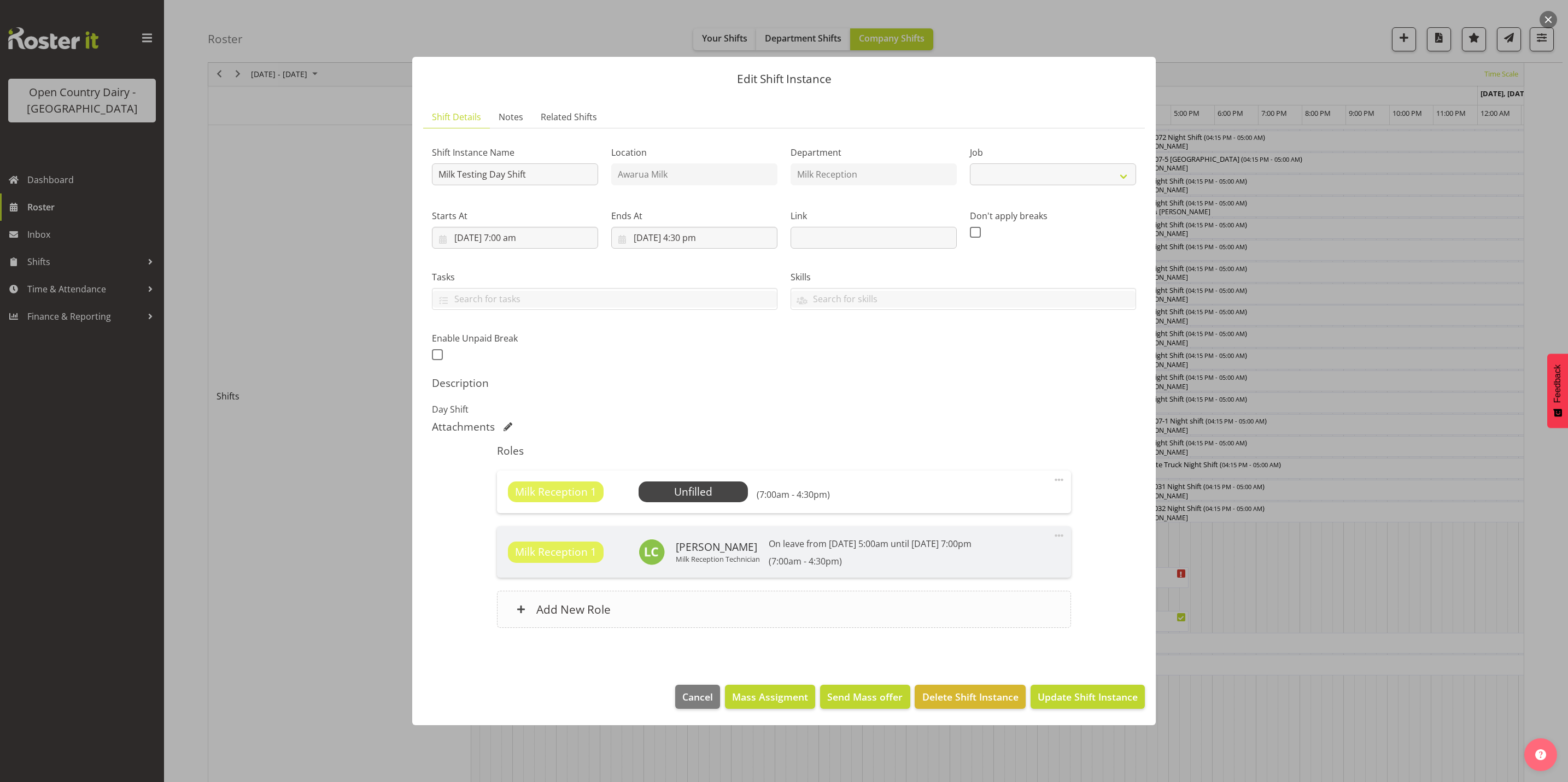
select select "10660"
click at [682, 488] on span "Select Employee" at bounding box center [693, 492] width 82 height 16
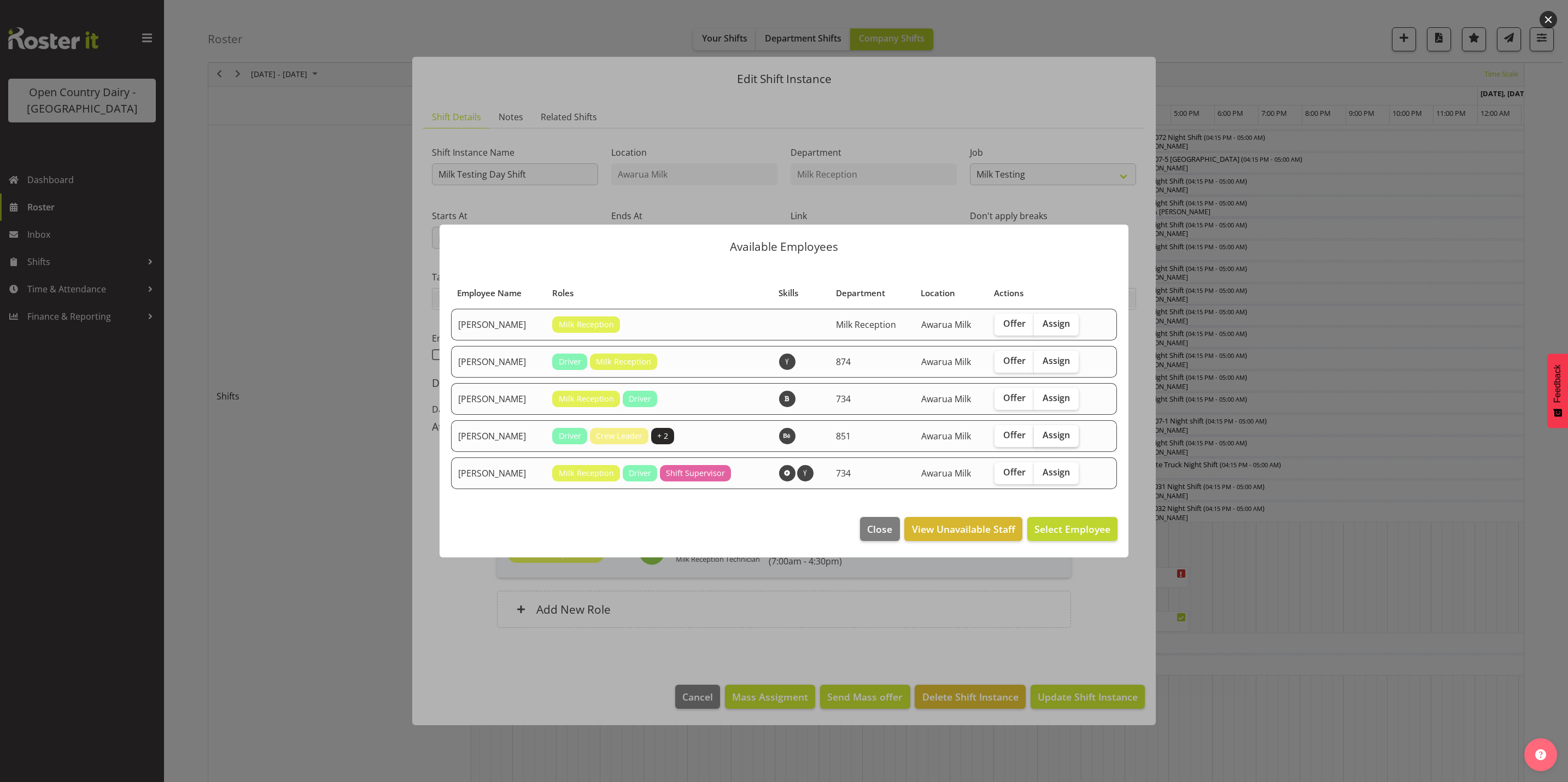
click at [1068, 434] on span "Assign" at bounding box center [1056, 434] width 28 height 11
click at [1041, 434] on input "Assign" at bounding box center [1037, 435] width 7 height 7
checkbox input "true"
click at [1038, 530] on span "Assign [PERSON_NAME]" at bounding box center [1056, 529] width 111 height 13
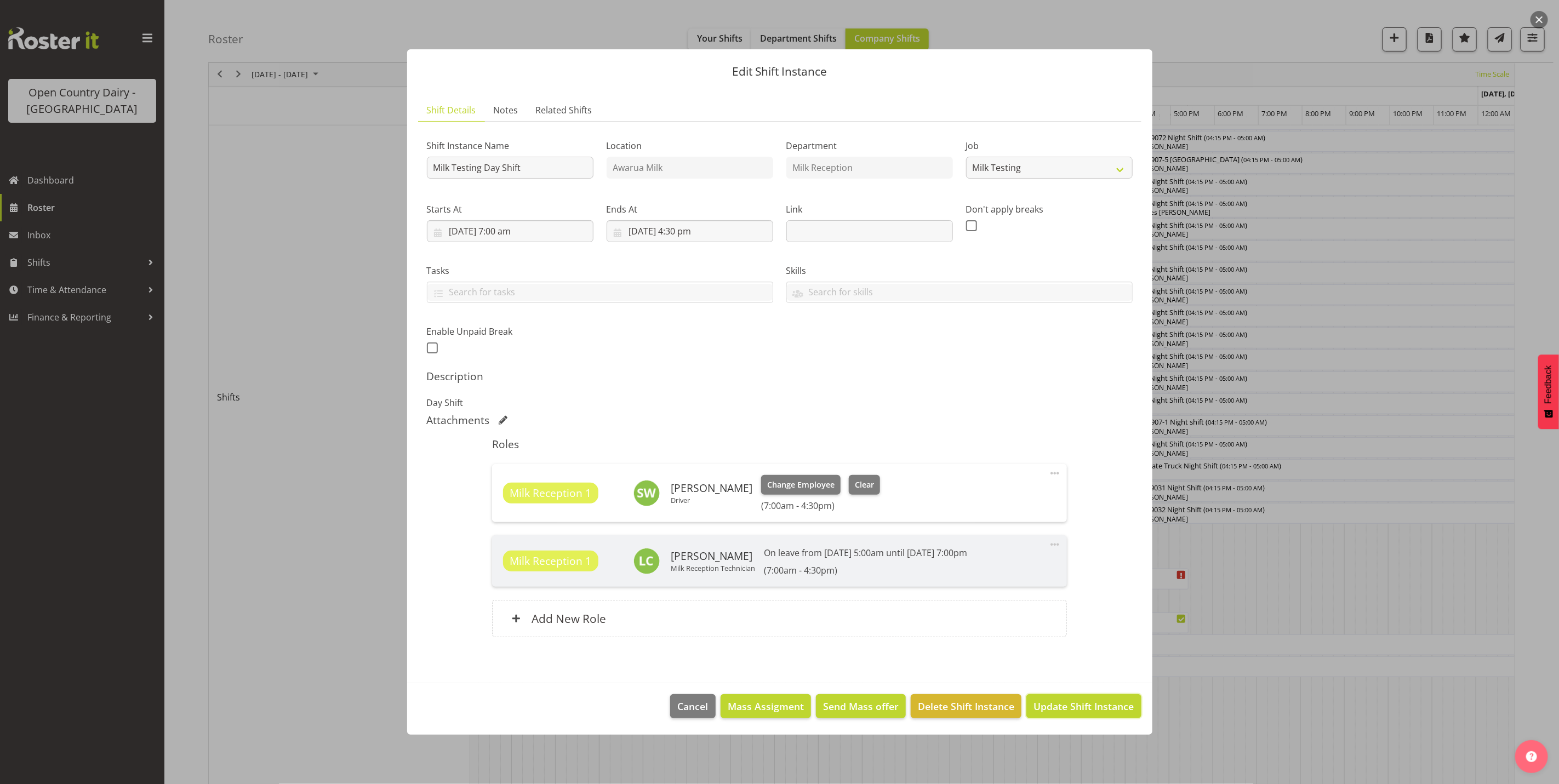
click at [1069, 714] on span "Update Shift Instance" at bounding box center [1083, 706] width 100 height 14
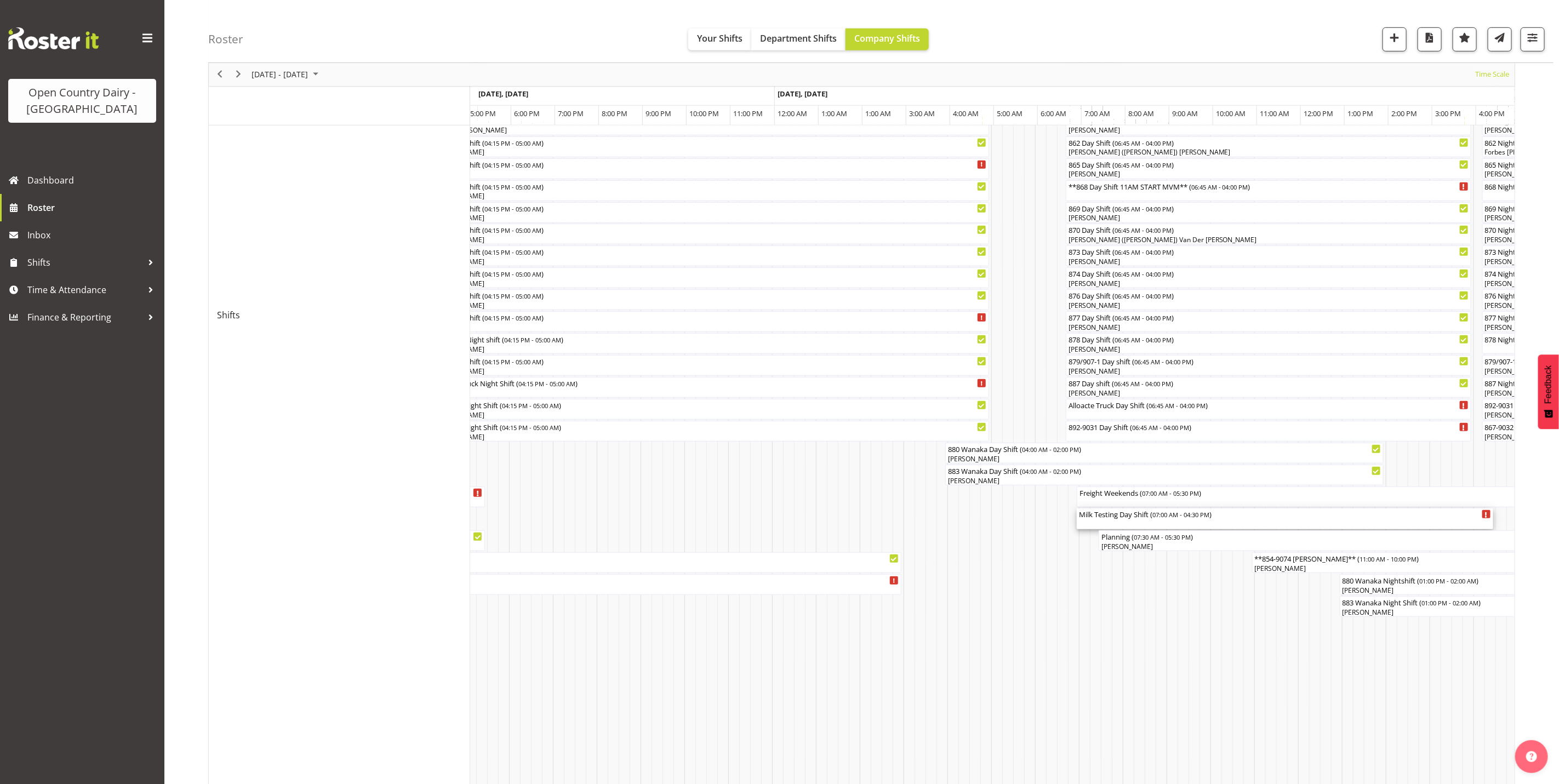
click at [1119, 523] on div "Milk Testing Day Shift ( 07:00 AM - 04:30 PM )" at bounding box center [1284, 519] width 412 height 21
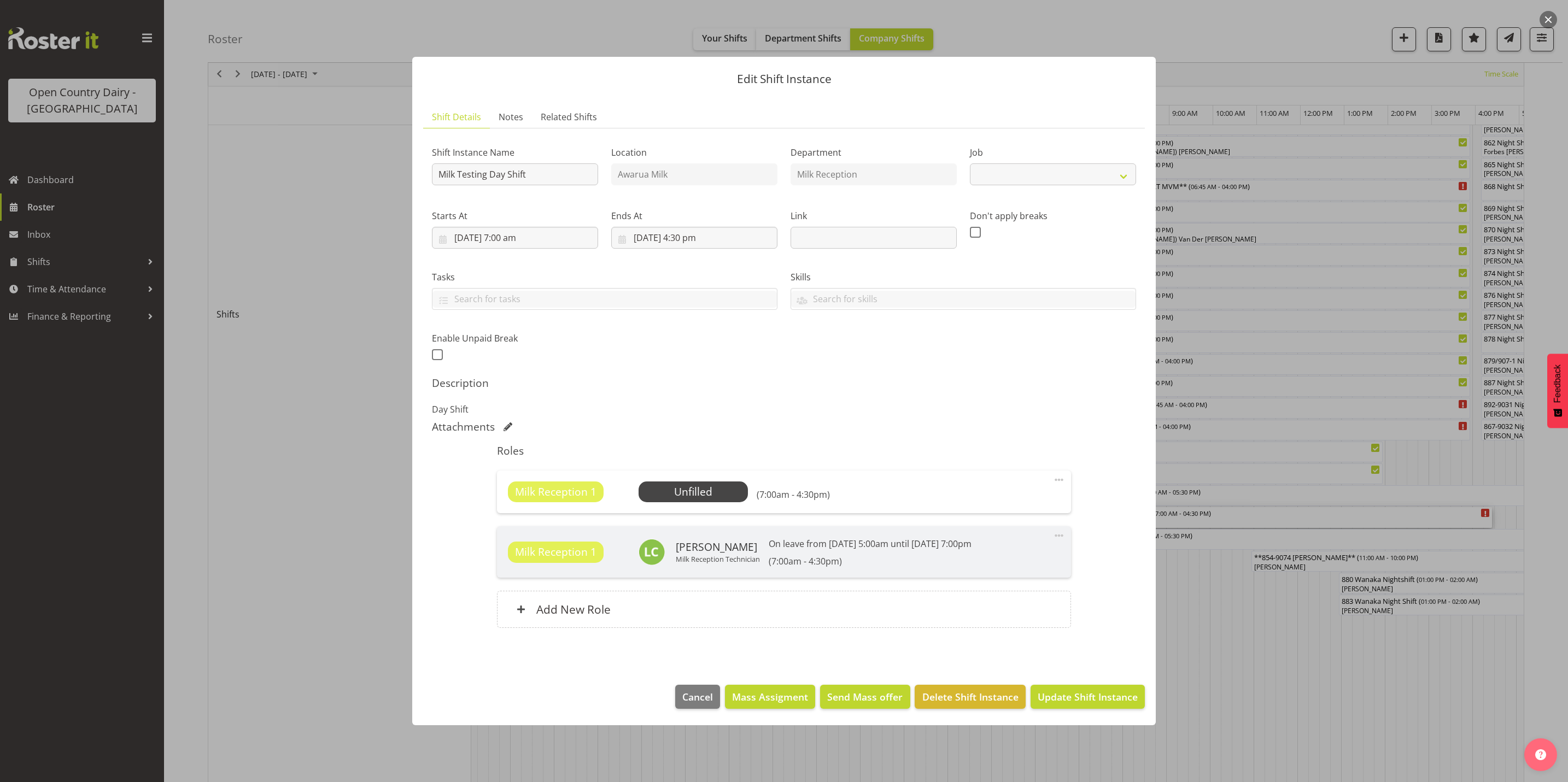
select select "10660"
click at [697, 494] on span "Select Employee" at bounding box center [693, 492] width 82 height 16
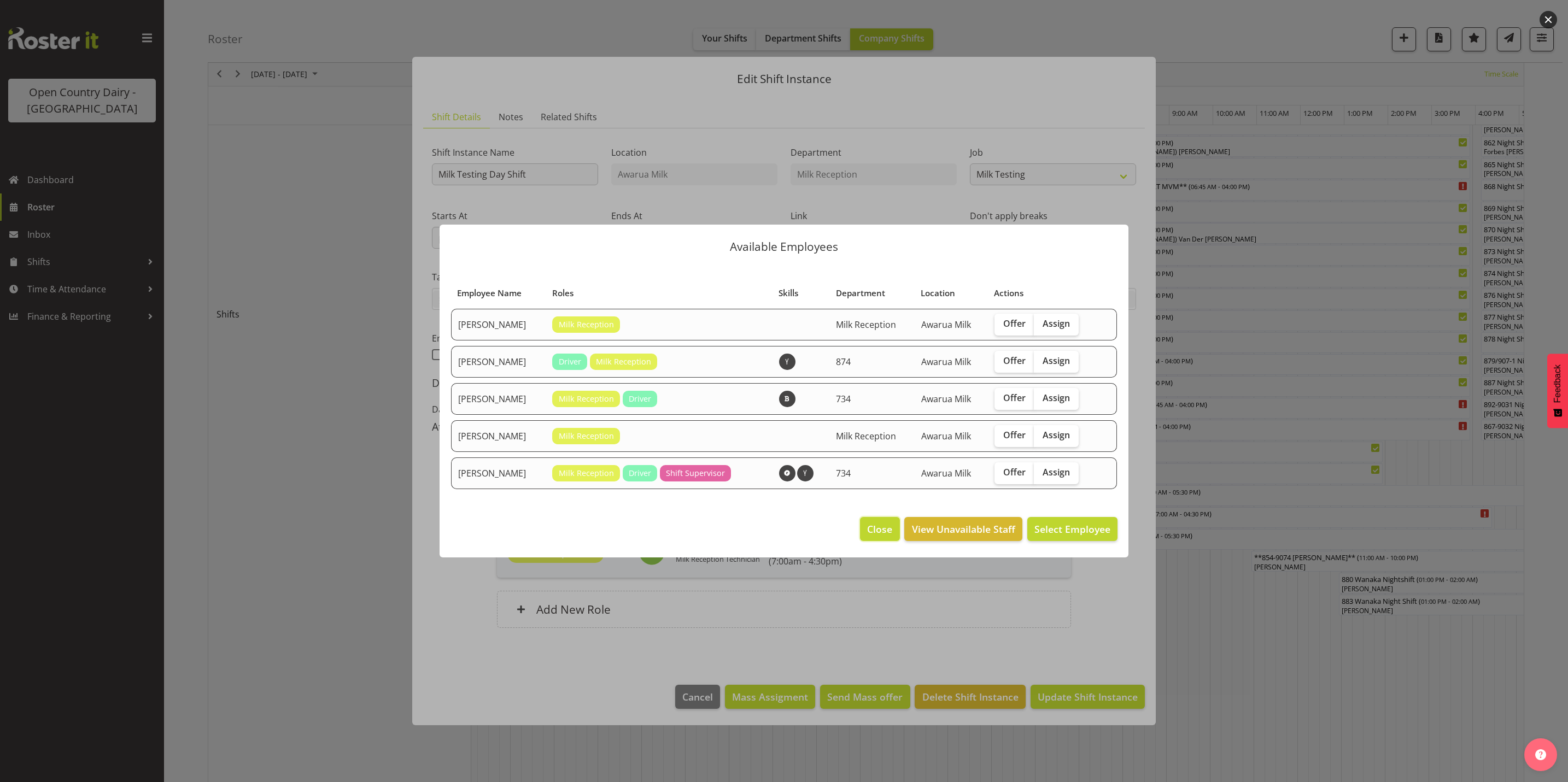
click at [884, 522] on span "Close" at bounding box center [879, 529] width 25 height 14
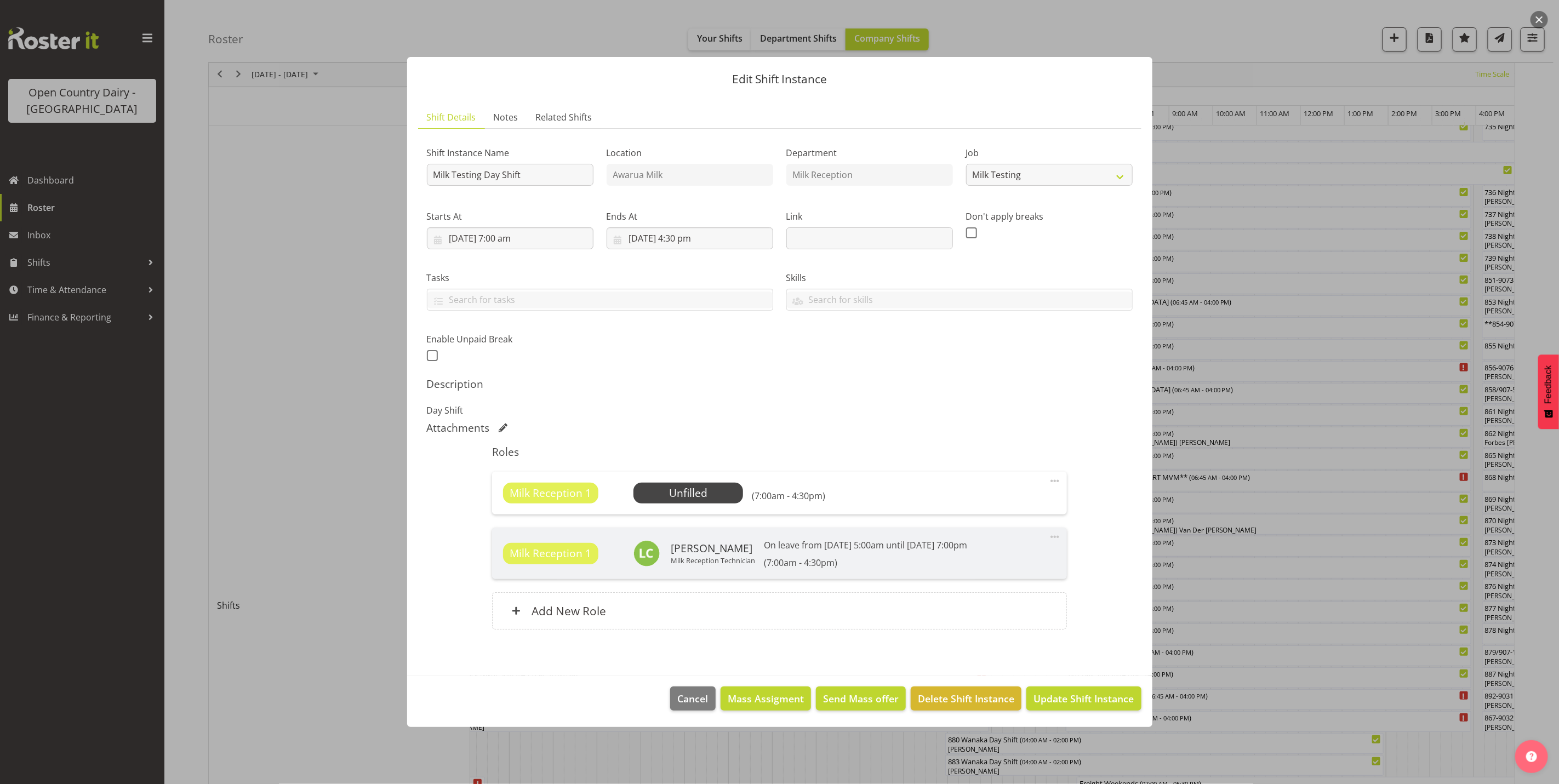
scroll to position [0, 0]
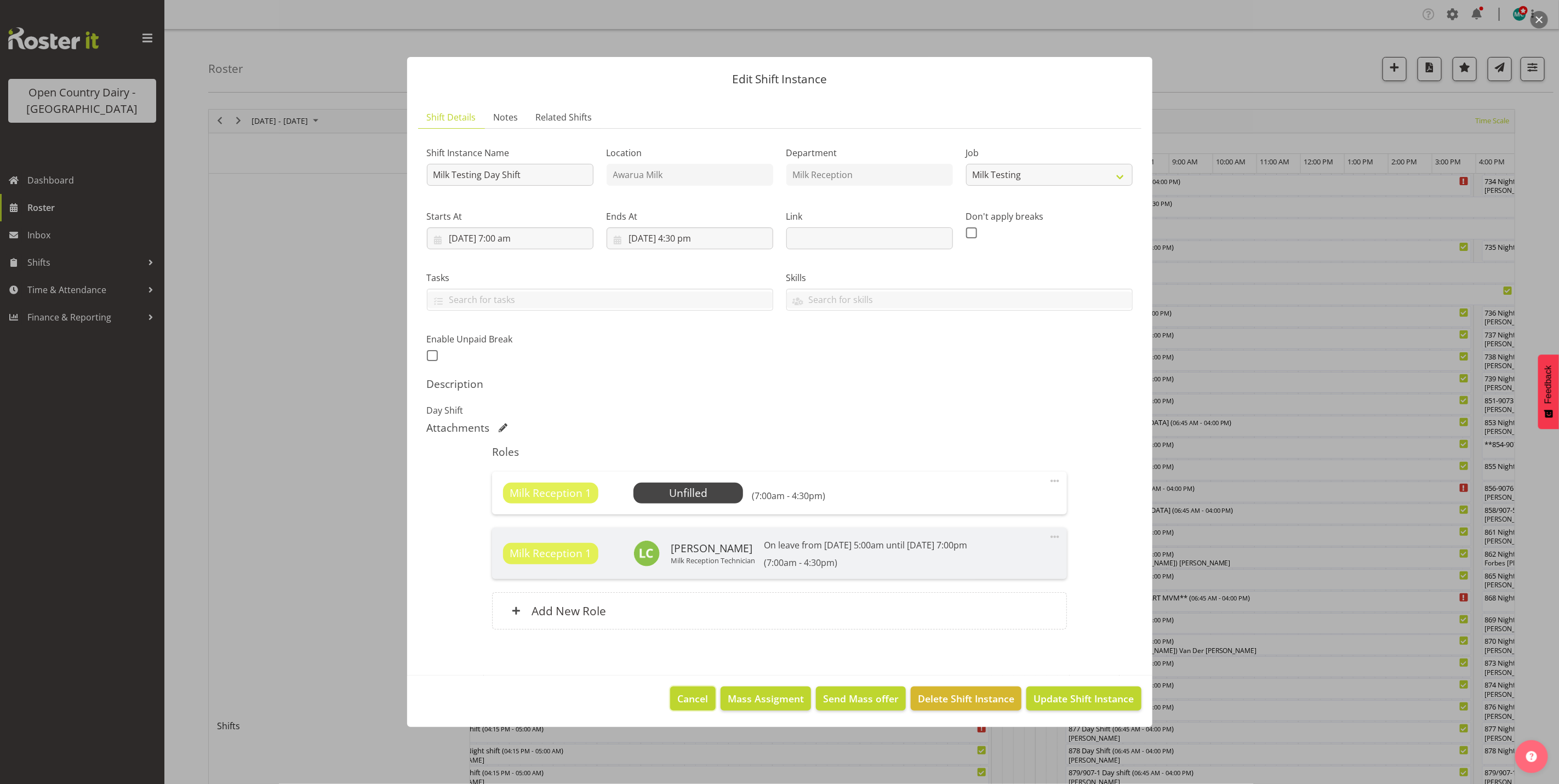
drag, startPoint x: 685, startPoint y: 706, endPoint x: 736, endPoint y: 682, distance: 56.4
click at [685, 706] on button "Cancel" at bounding box center [692, 699] width 45 height 24
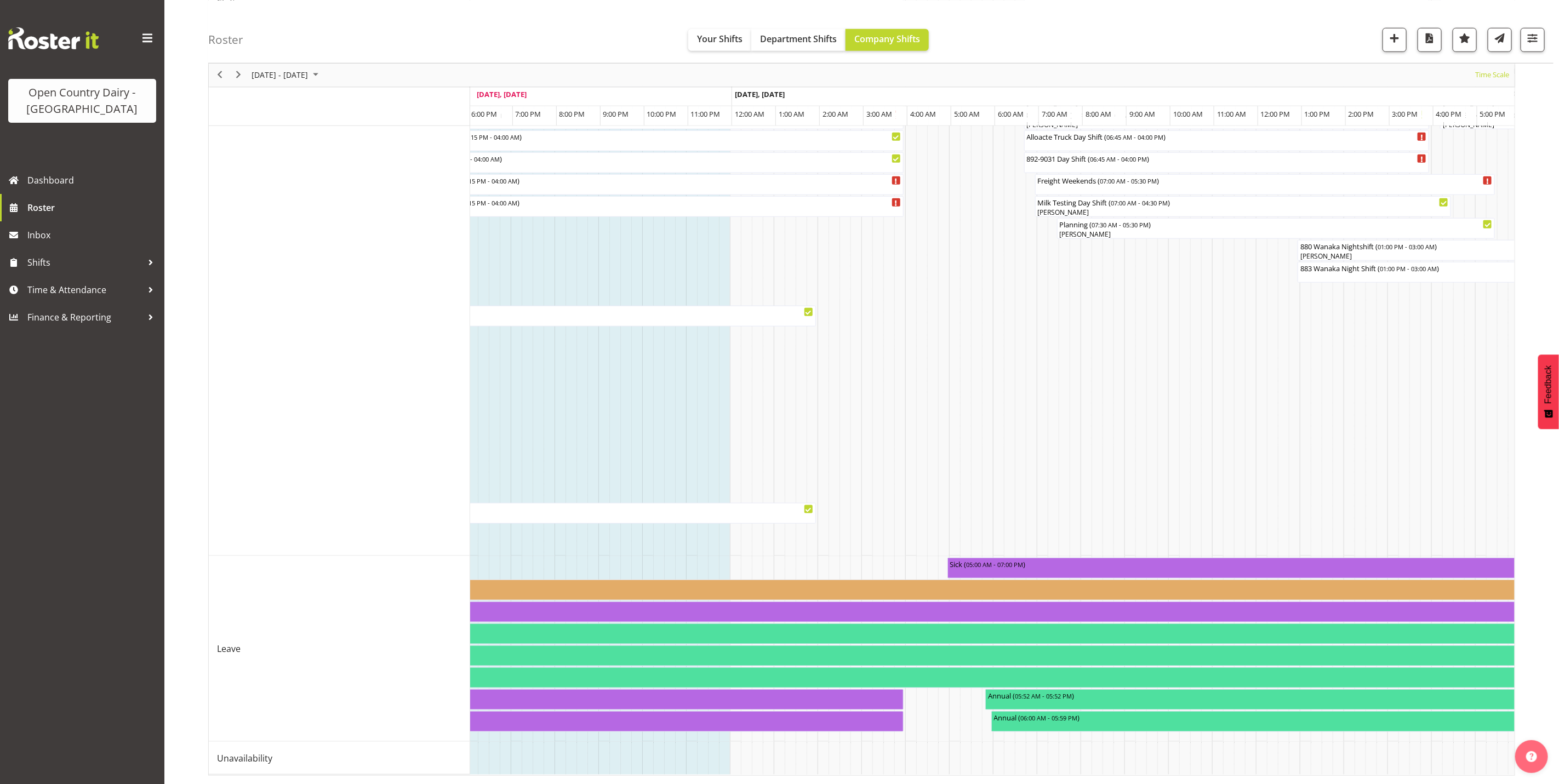
scroll to position [0, 5176]
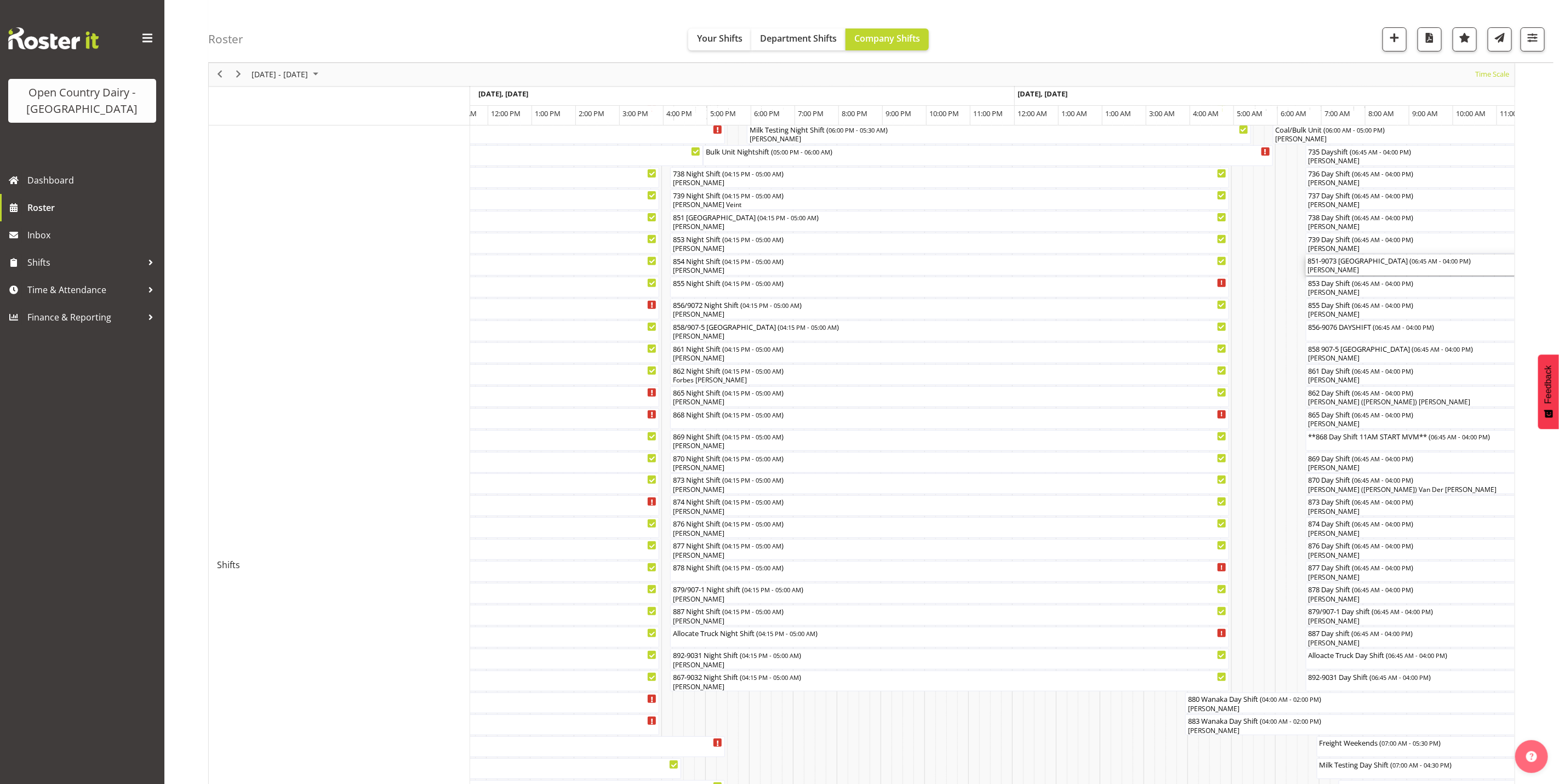
click at [1333, 270] on div "[PERSON_NAME]" at bounding box center [1508, 270] width 401 height 10
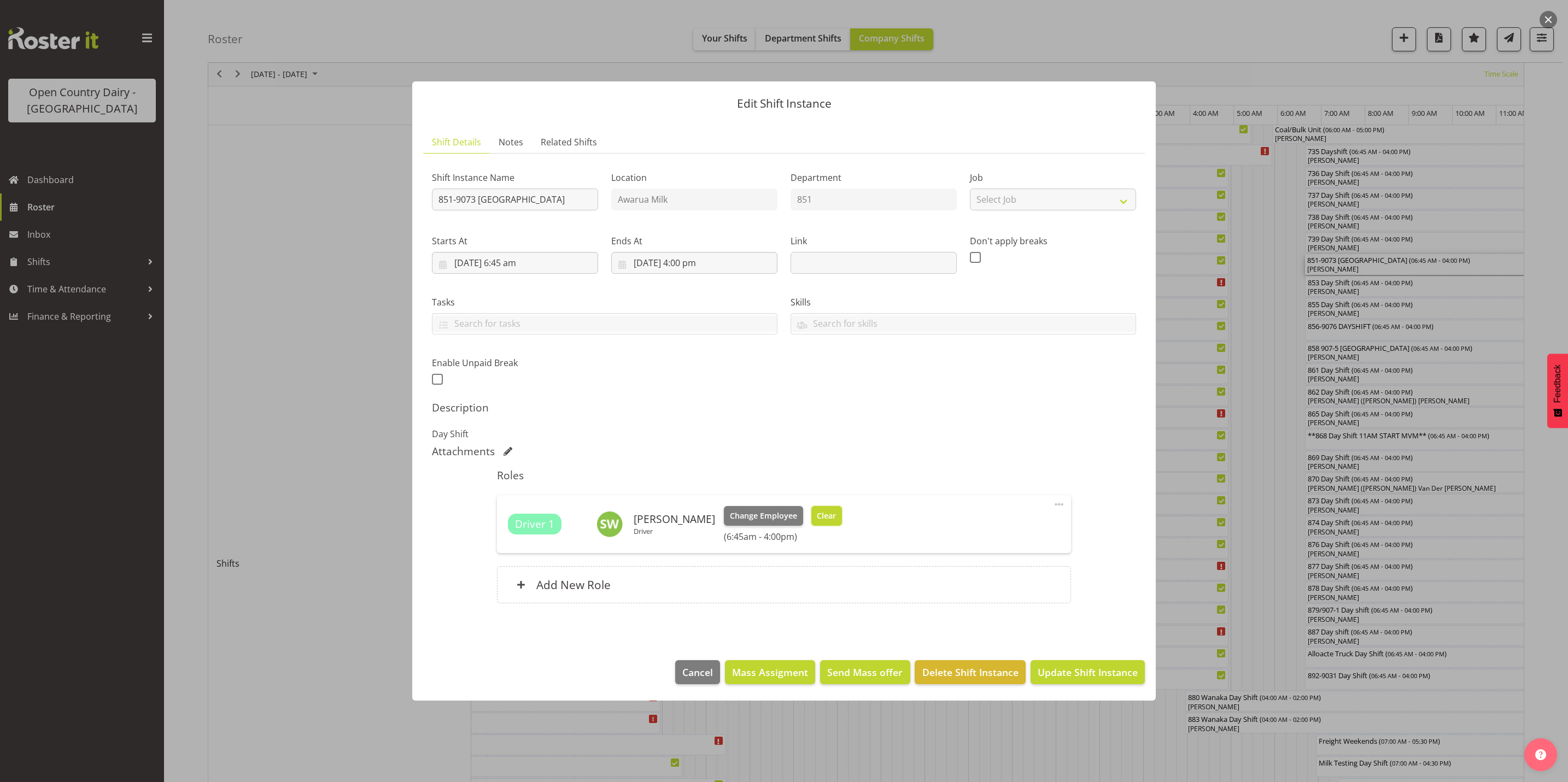
click at [817, 517] on span "Clear" at bounding box center [826, 516] width 19 height 12
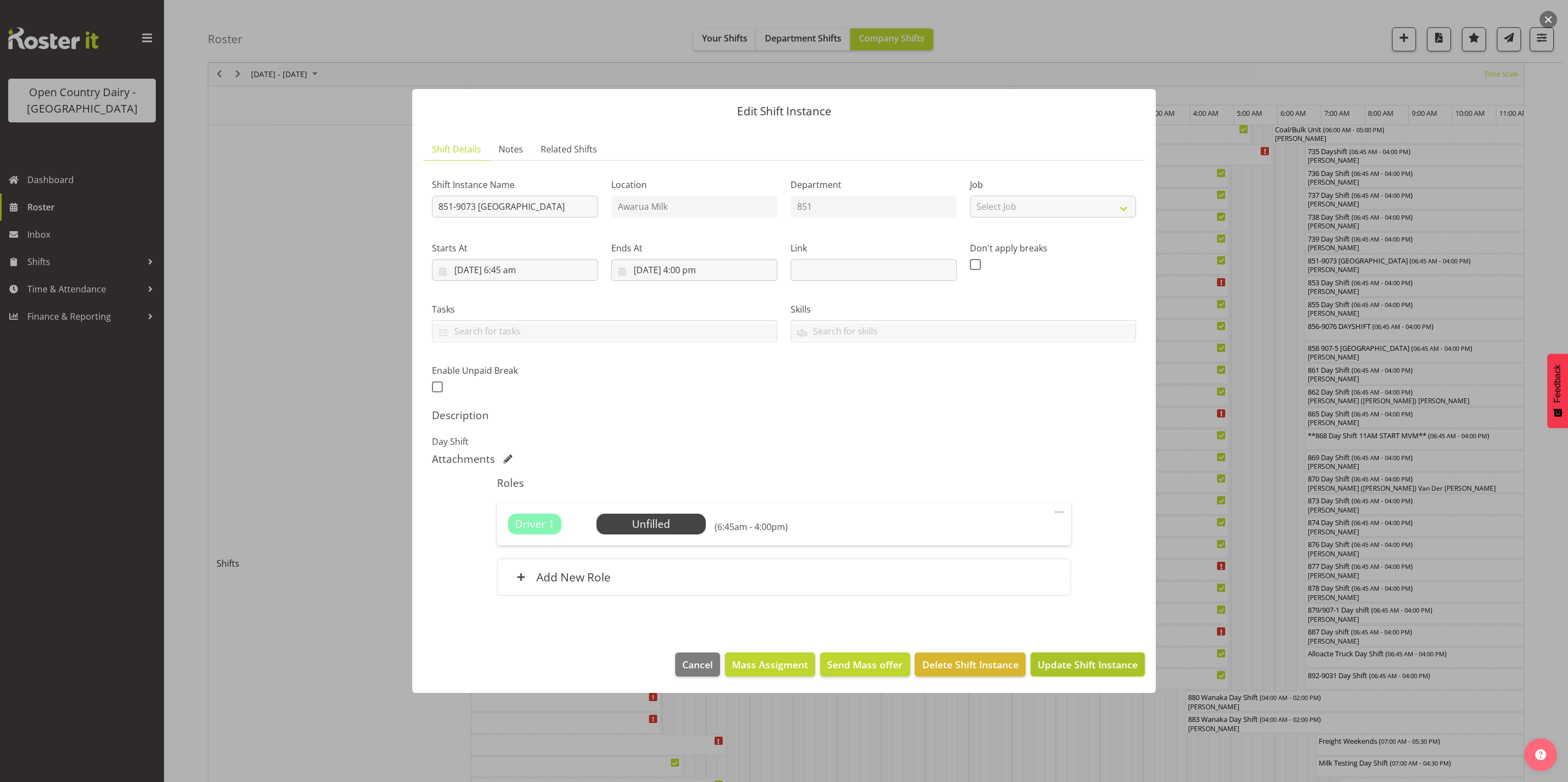
click at [1107, 661] on span "Update Shift Instance" at bounding box center [1087, 664] width 100 height 14
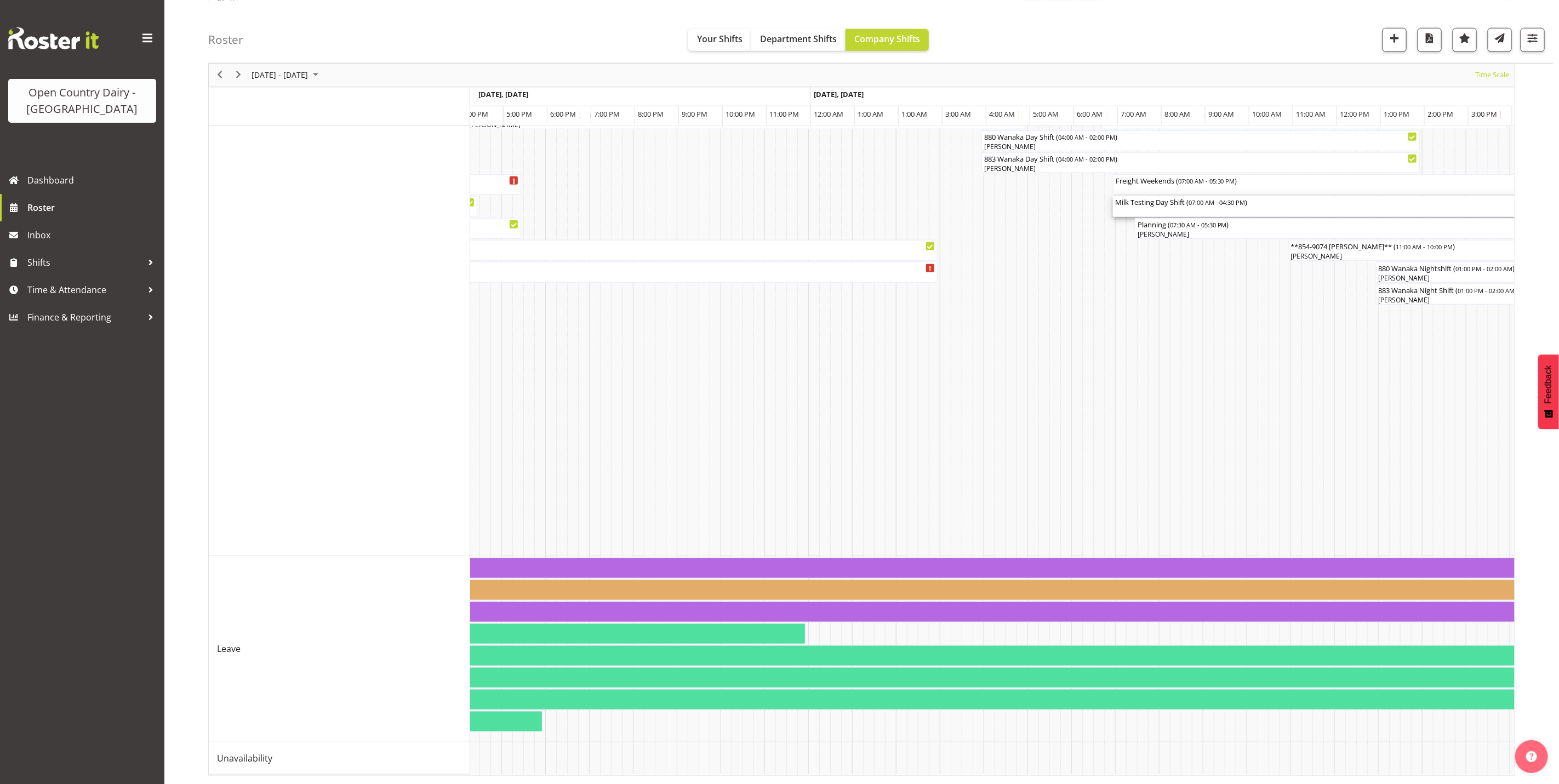
click at [1195, 201] on div "Milk Testing Day Shift ( 07:00 AM - 04:30 PM )" at bounding box center [1321, 206] width 412 height 21
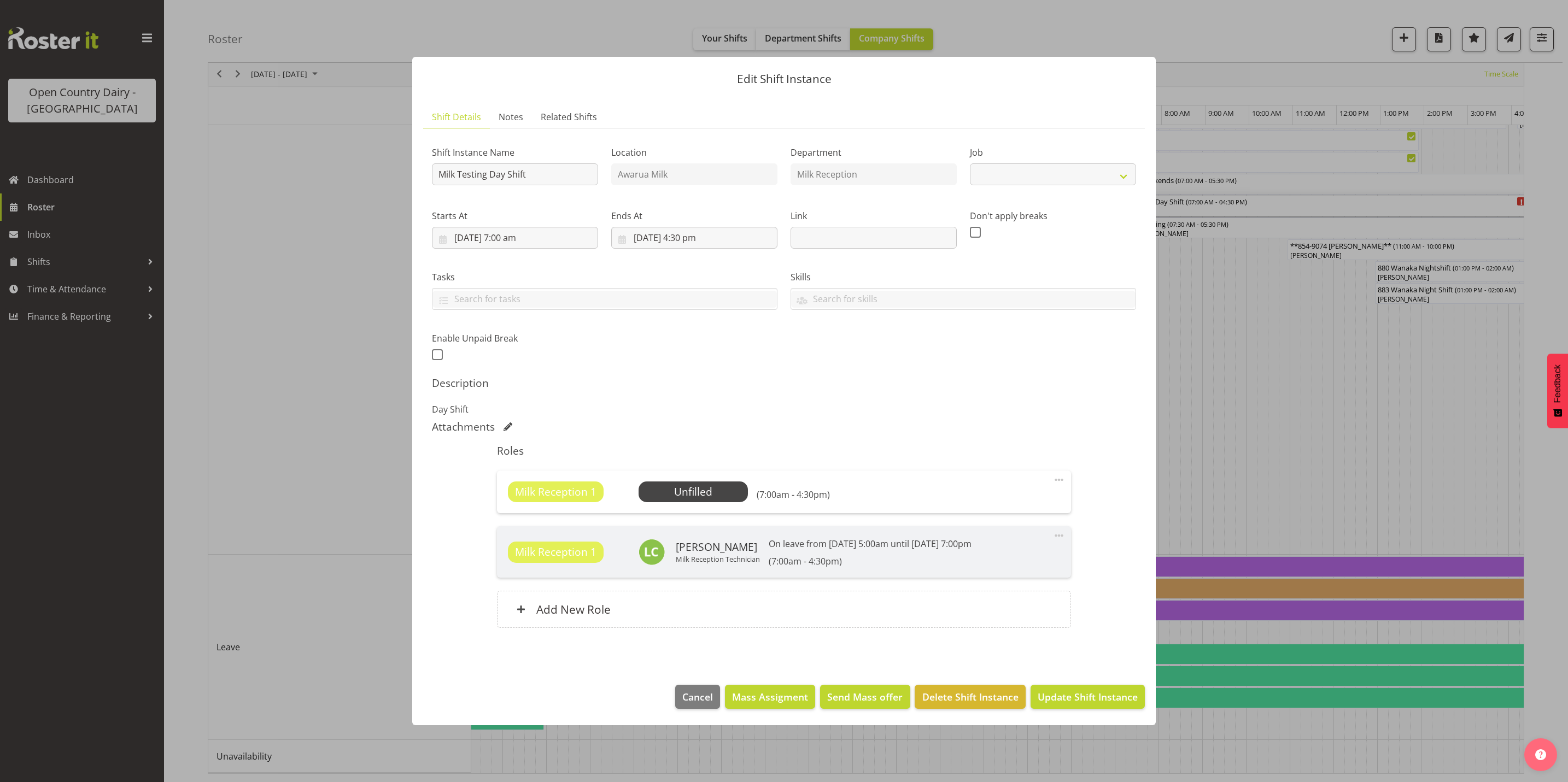
select select "10660"
click at [707, 495] on span "Select Employee" at bounding box center [693, 492] width 82 height 16
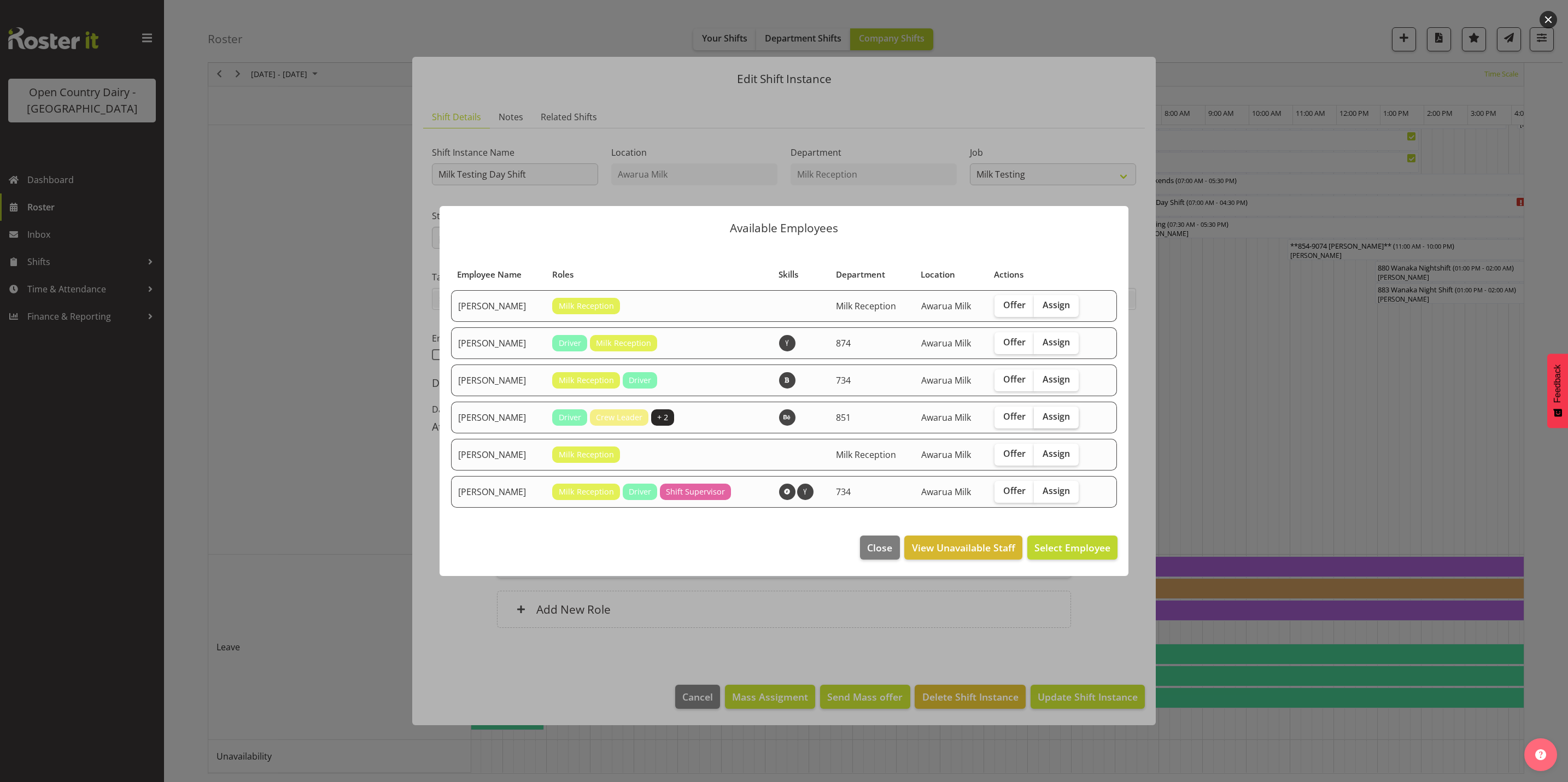
click at [1070, 420] on span "Assign" at bounding box center [1056, 416] width 28 height 11
click at [1041, 420] on input "Assign" at bounding box center [1037, 417] width 7 height 7
checkbox input "true"
click at [1060, 546] on span "Assign [PERSON_NAME]" at bounding box center [1056, 547] width 111 height 13
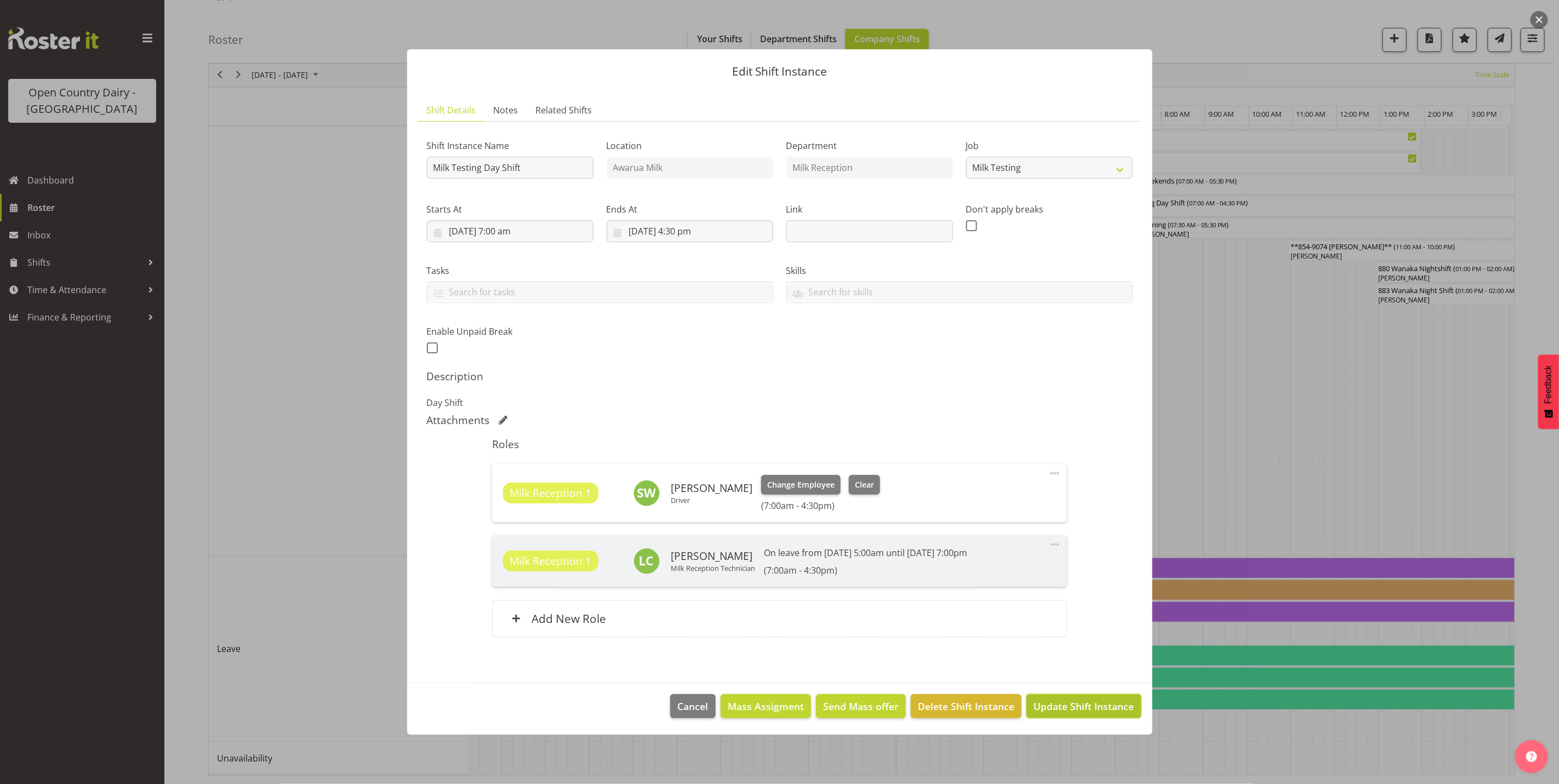
click at [1074, 714] on span "Update Shift Instance" at bounding box center [1083, 706] width 100 height 14
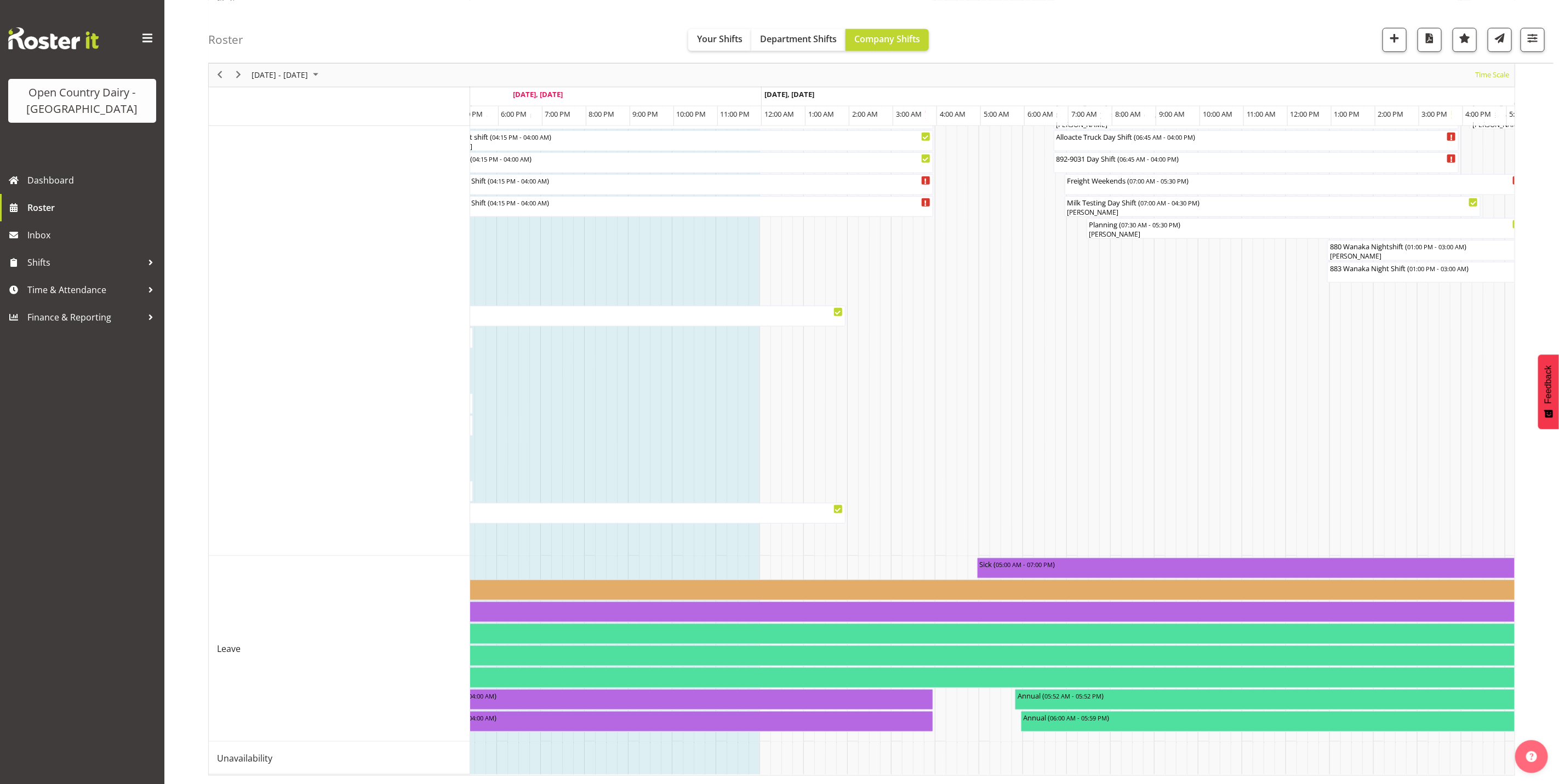
scroll to position [0, 5121]
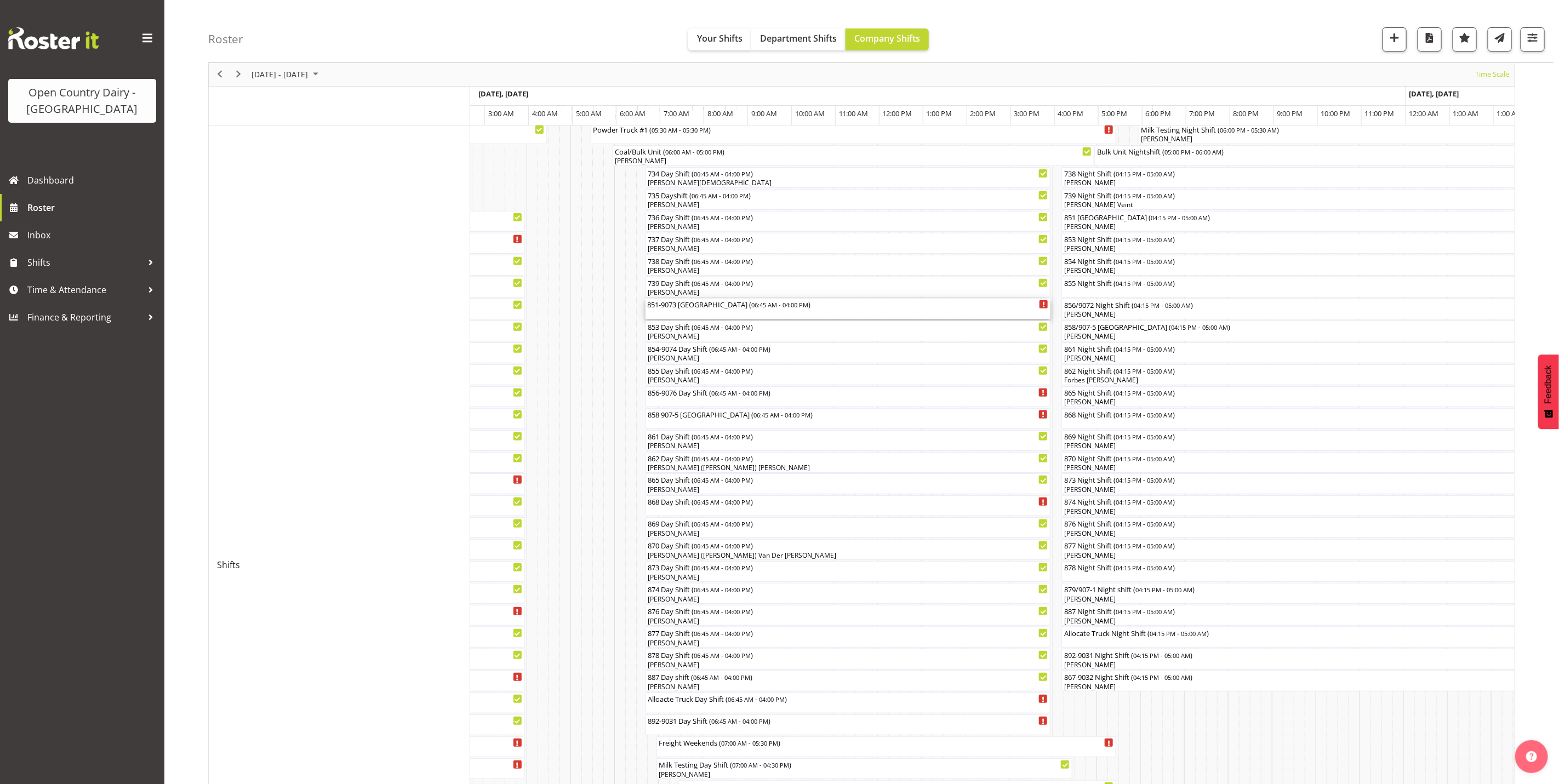
click at [706, 314] on div "851-9073 [GEOGRAPHIC_DATA] ( 06:45 AM - 04:00 PM )" at bounding box center [848, 309] width 401 height 21
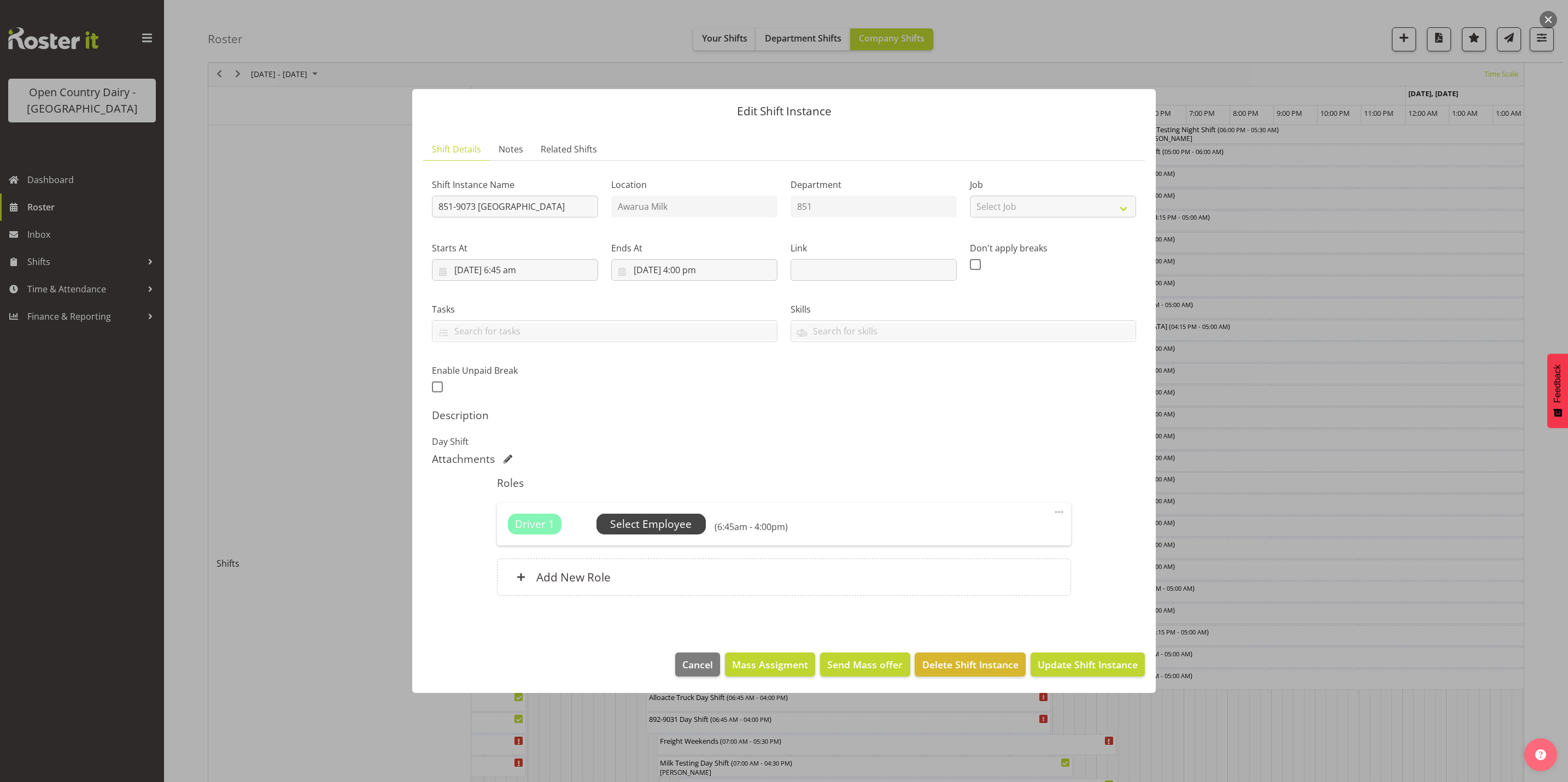
click at [671, 529] on span "Select Employee" at bounding box center [650, 524] width 82 height 16
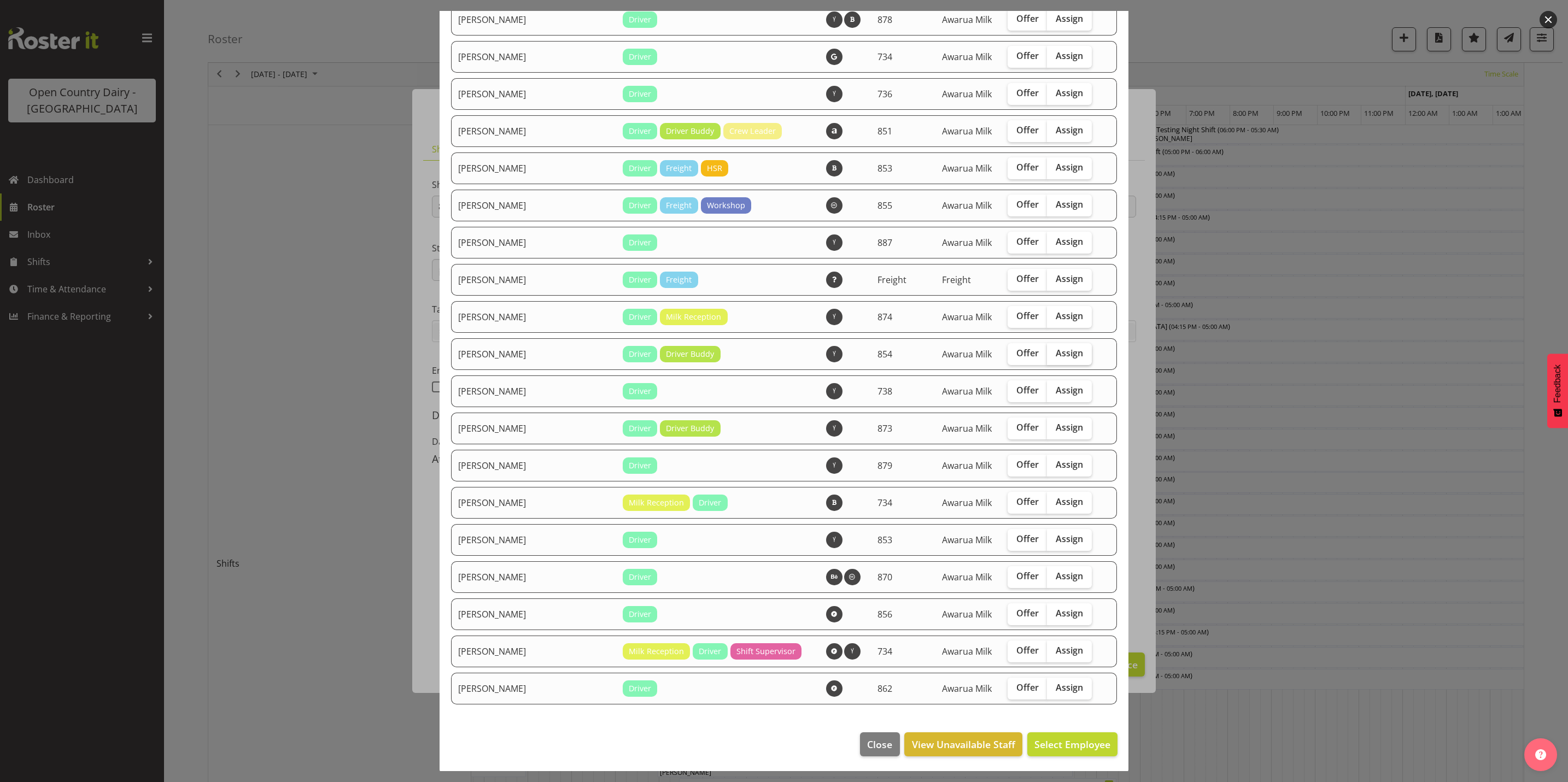
click at [1056, 353] on span "Assign" at bounding box center [1069, 353] width 28 height 11
click at [1053, 353] on input "Assign" at bounding box center [1051, 353] width 7 height 7
checkbox input "true"
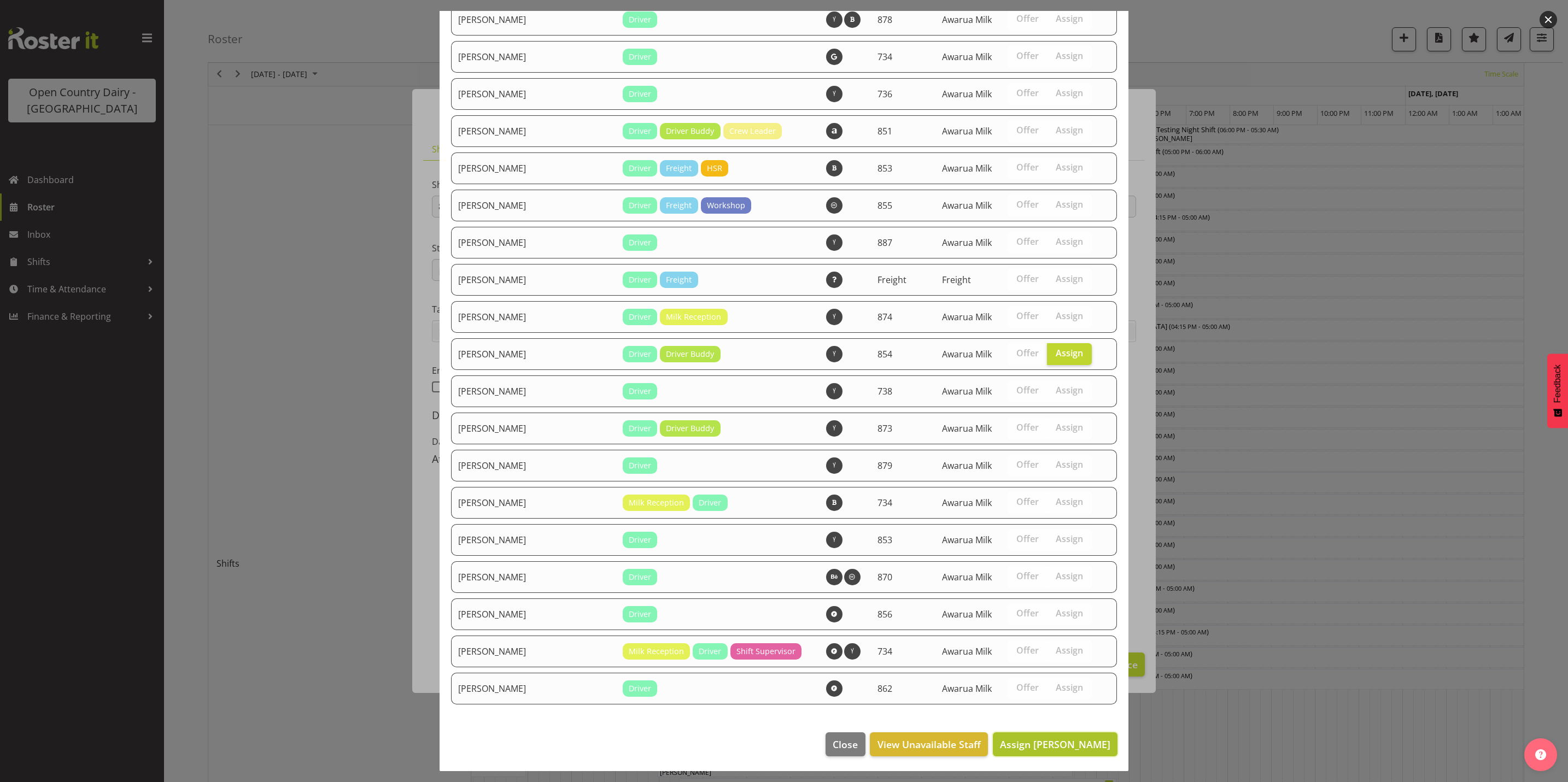
click at [1050, 747] on span "Assign [PERSON_NAME]" at bounding box center [1056, 744] width 111 height 13
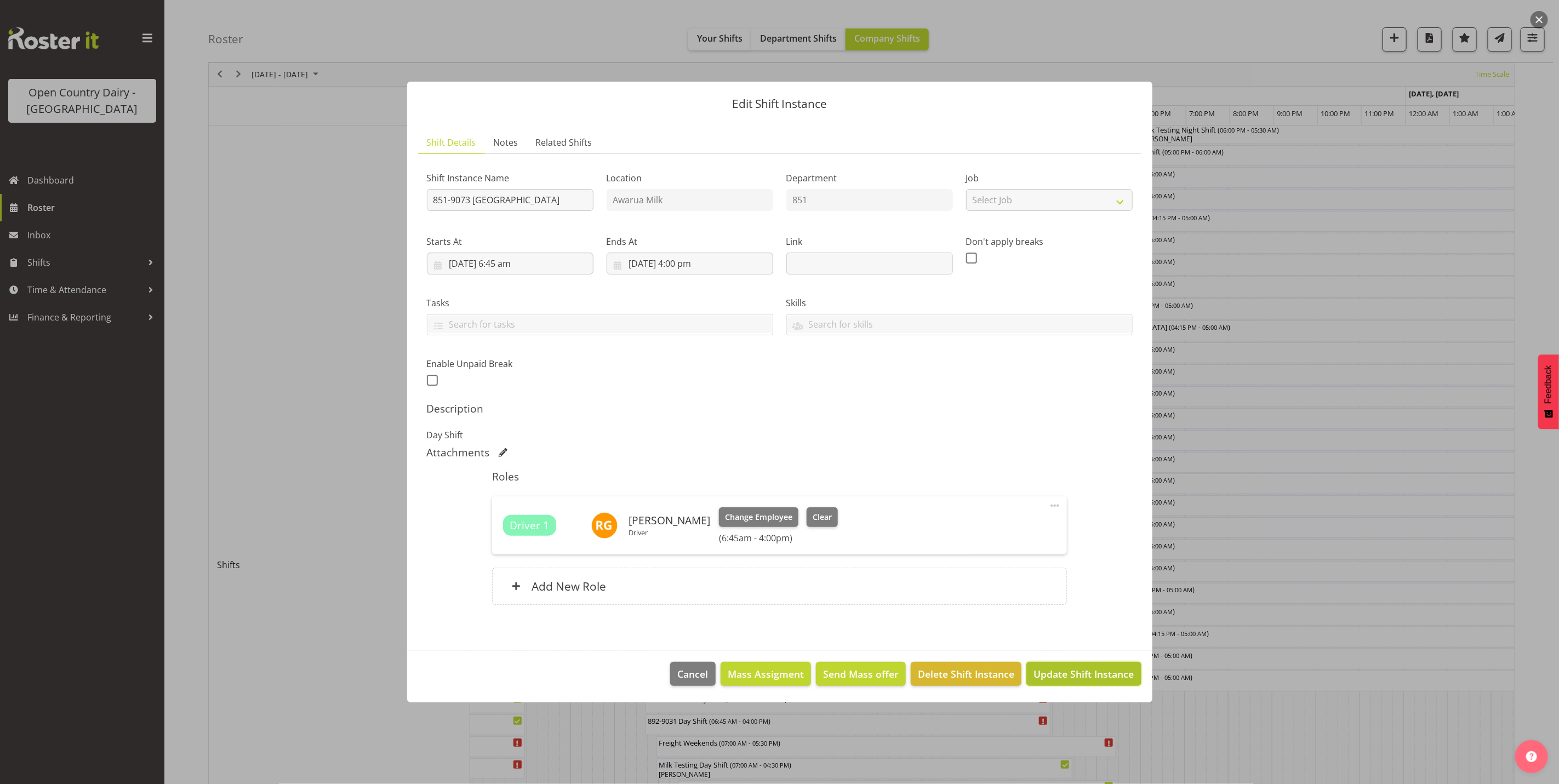
click at [1081, 676] on span "Update Shift Instance" at bounding box center [1083, 674] width 100 height 14
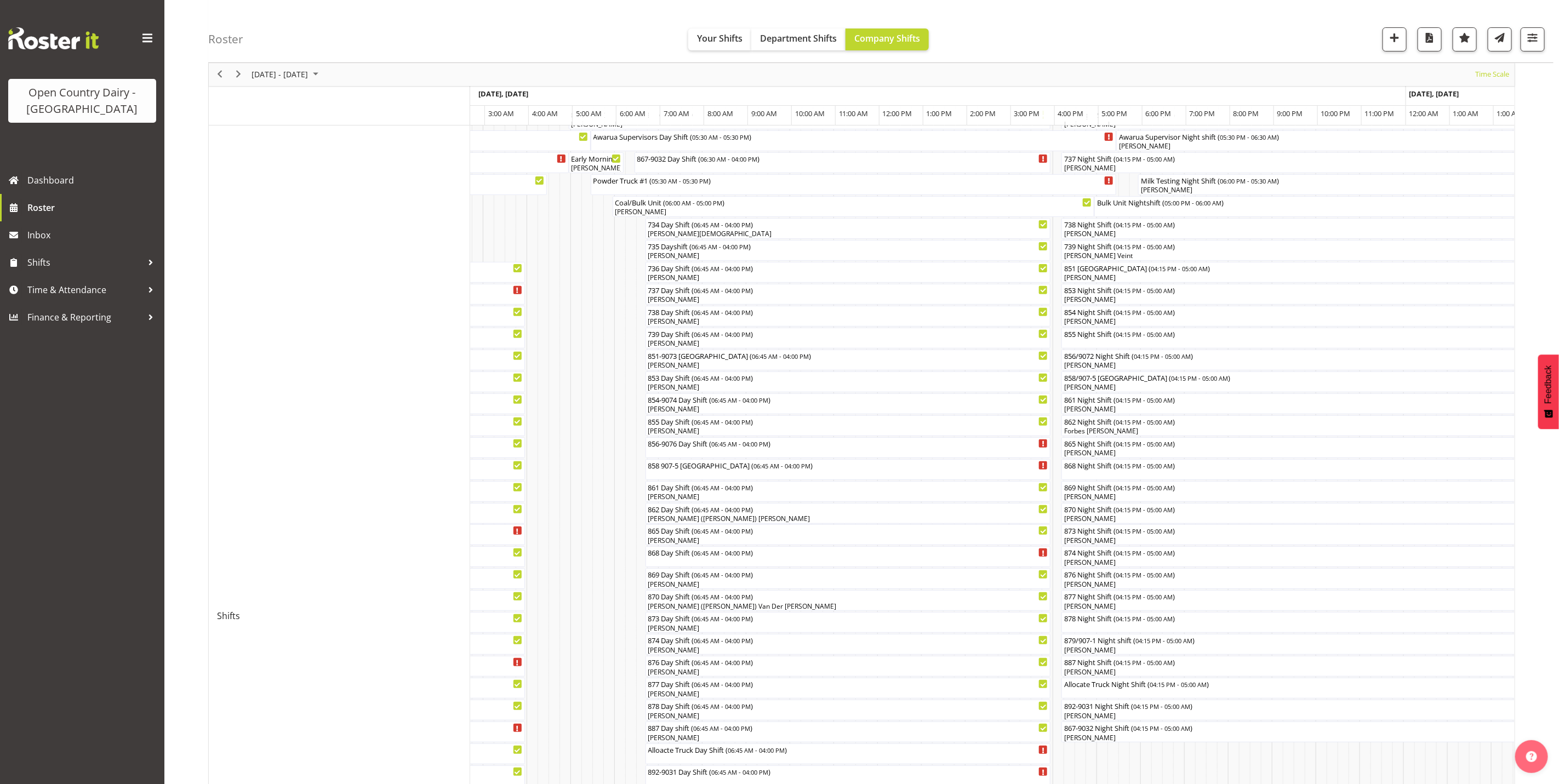
scroll to position [83, 0]
